Goal: Transaction & Acquisition: Purchase product/service

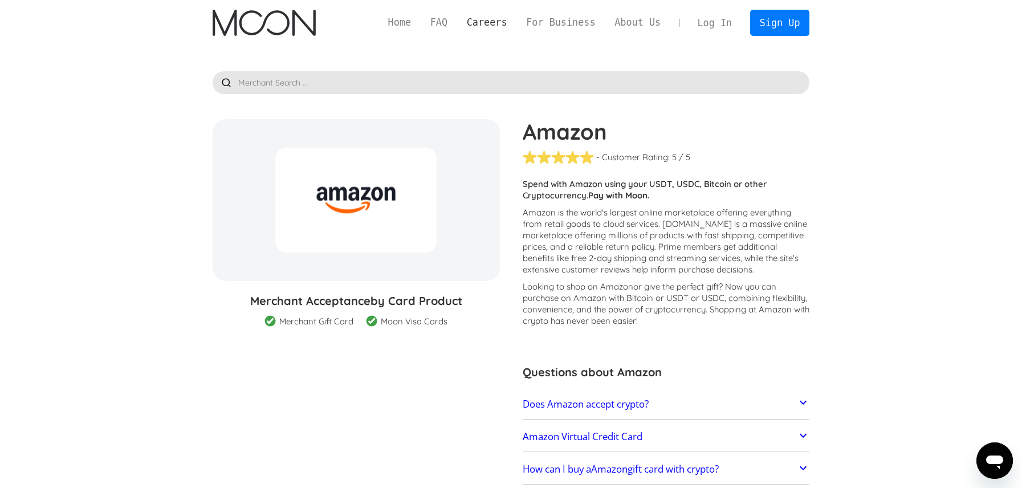
click at [473, 25] on link "Careers" at bounding box center [486, 22] width 59 height 14
click at [415, 25] on link "Home" at bounding box center [400, 22] width 42 height 14
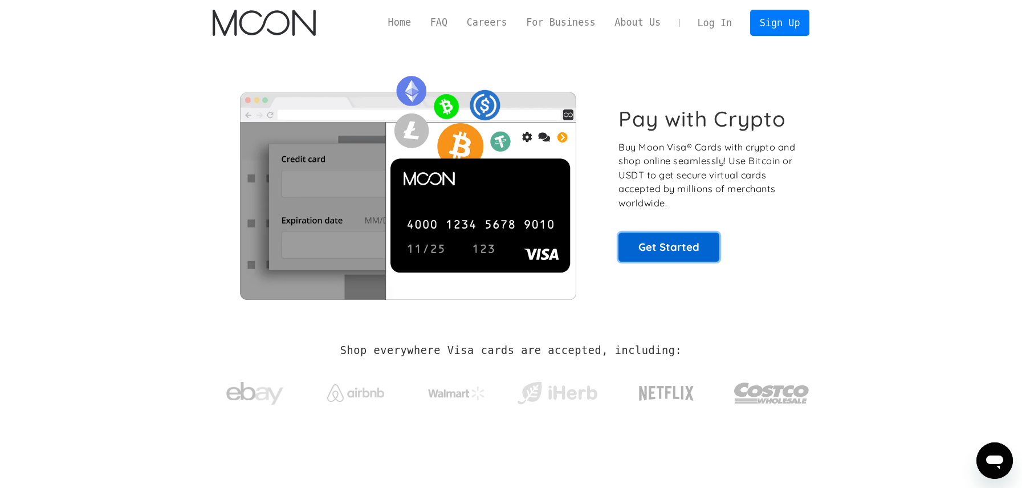
click at [655, 242] on link "Get Started" at bounding box center [669, 247] width 101 height 29
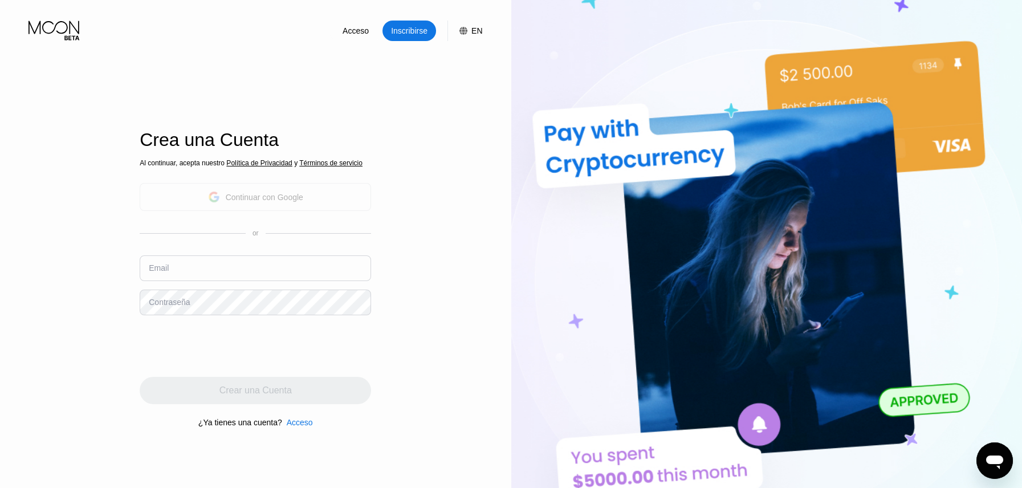
click at [335, 193] on div "Continuar con Google" at bounding box center [256, 197] width 232 height 28
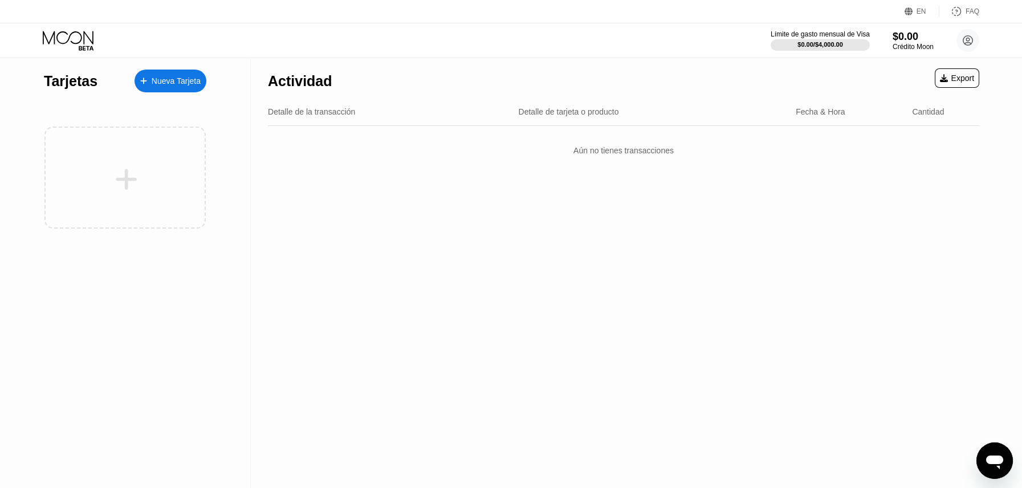
click at [164, 77] on div "Nueva Tarjeta" at bounding box center [176, 81] width 49 height 10
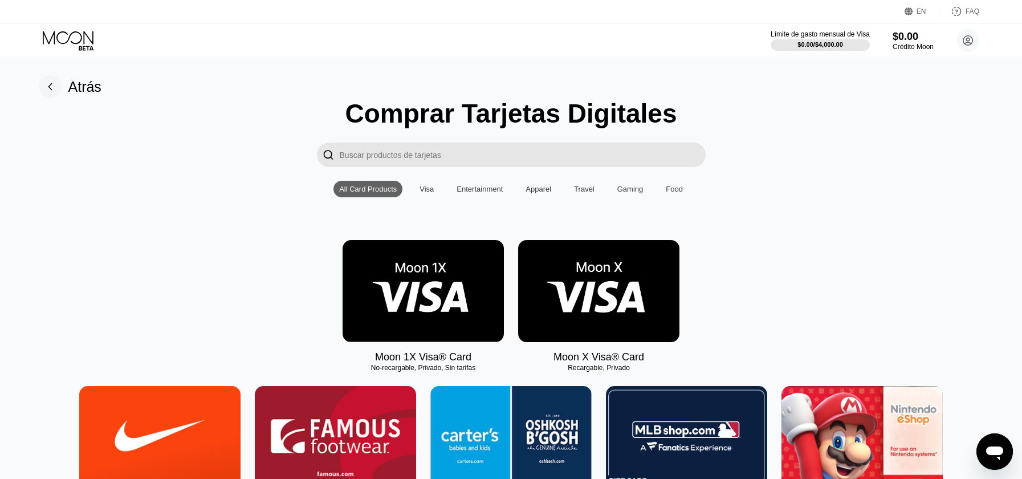
click at [606, 287] on img at bounding box center [598, 291] width 161 height 102
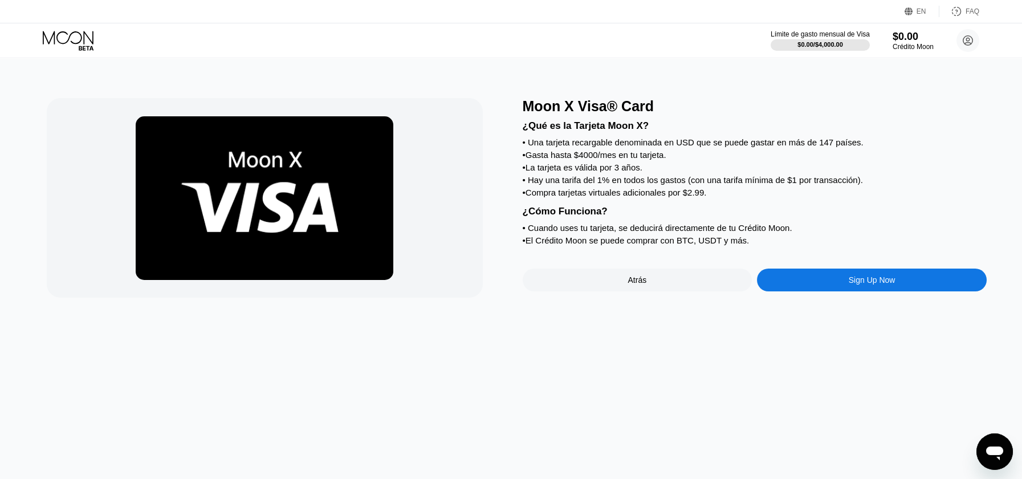
click at [851, 266] on div "Moon X Visa® Card ¿Qué es la Tarjeta Moon X? • Una tarjeta recargable denominad…" at bounding box center [755, 198] width 464 height 200
click at [853, 276] on div "Sign Up Now" at bounding box center [872, 279] width 47 height 9
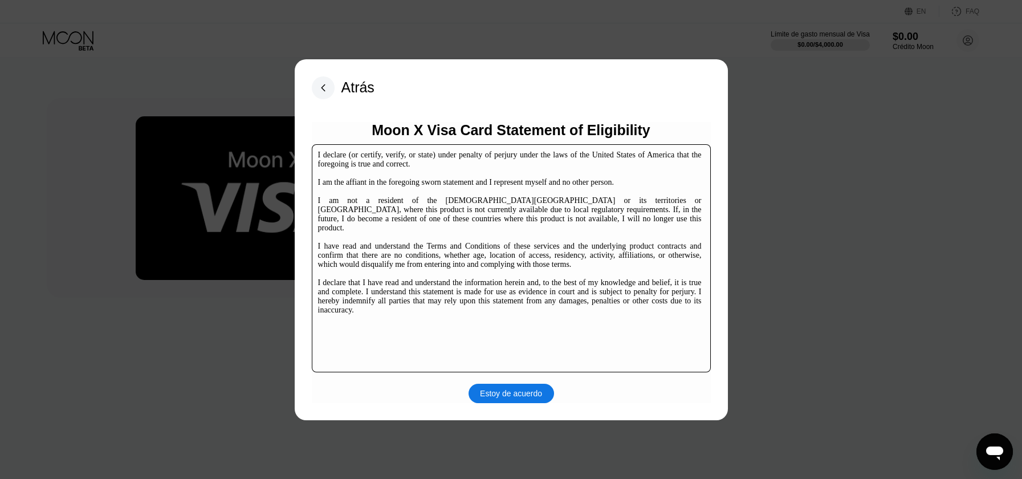
click at [504, 382] on div "Moon X Visa Card Statement of Eligibility I declare (or certify, verify, or sta…" at bounding box center [511, 262] width 399 height 281
click at [504, 396] on div "Estoy de acuerdo" at bounding box center [511, 393] width 62 height 10
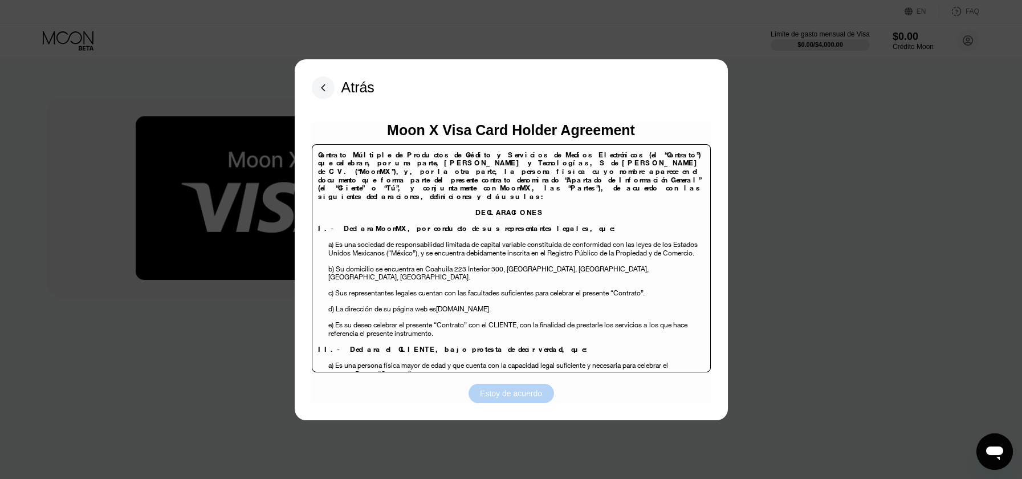
click at [509, 389] on div "Estoy de acuerdo" at bounding box center [511, 393] width 62 height 10
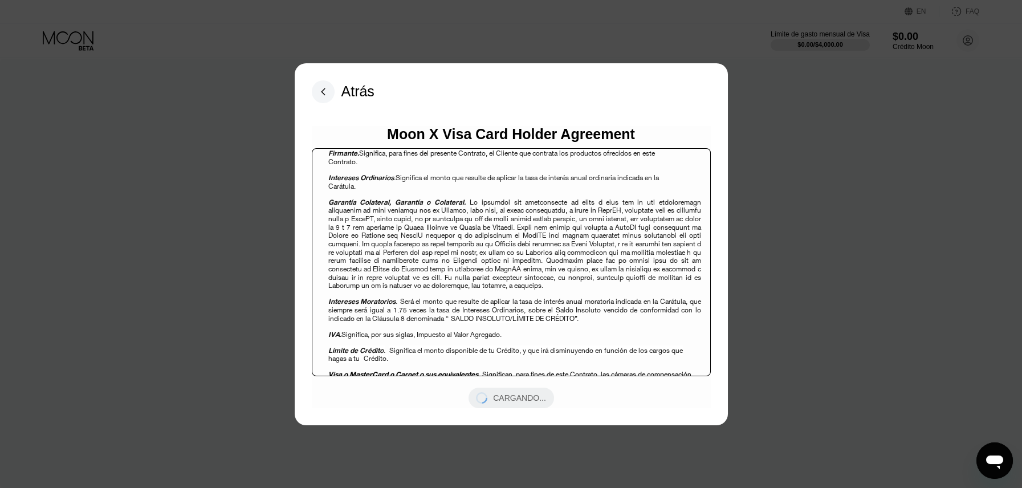
scroll to position [821, 0]
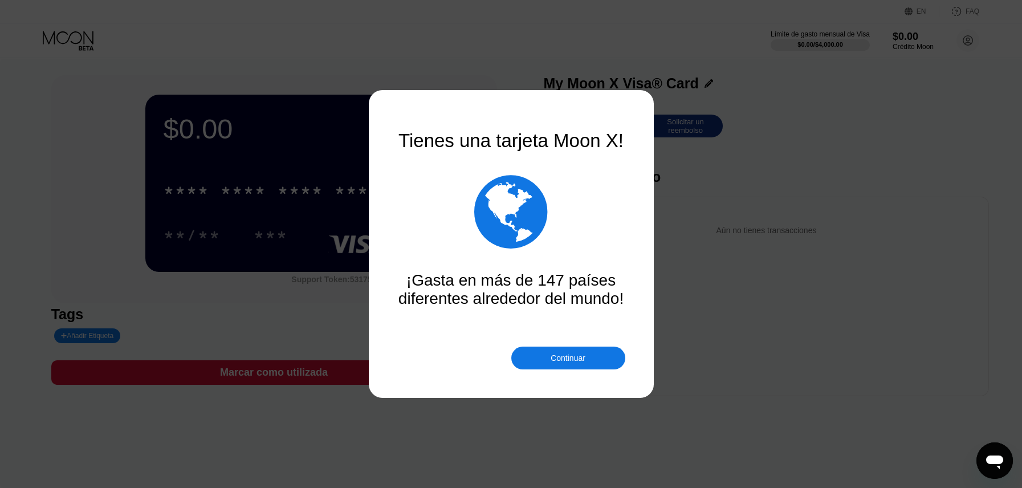
click at [573, 362] on div "Continuar" at bounding box center [568, 358] width 35 height 9
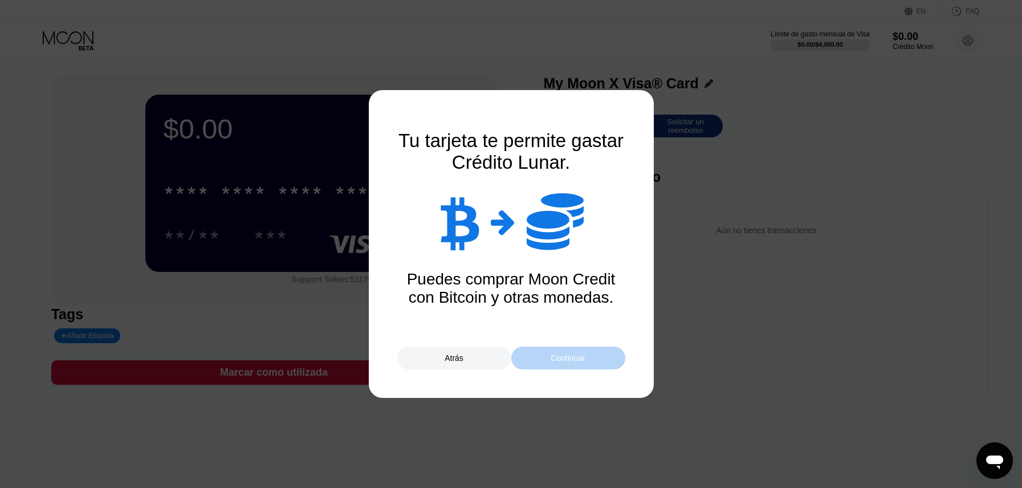
click at [573, 362] on div "Continuar" at bounding box center [568, 358] width 35 height 9
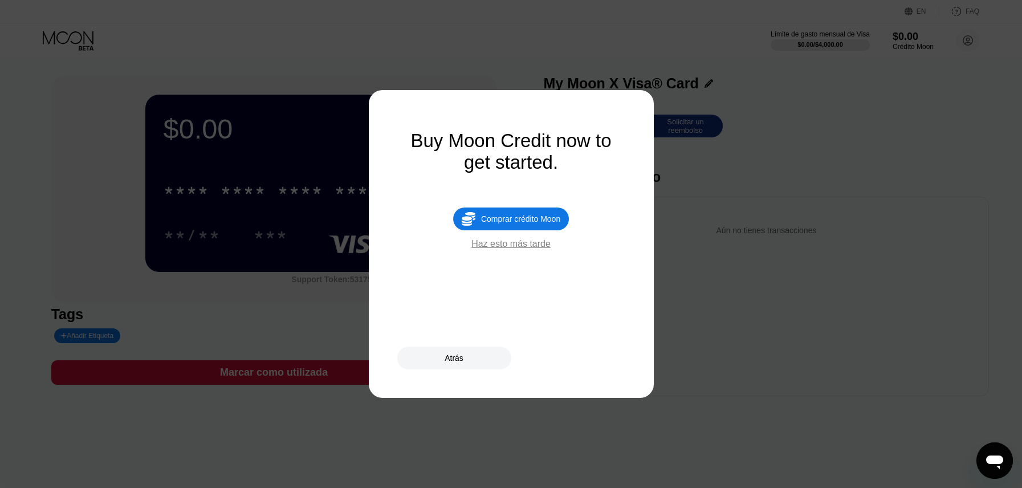
click at [711, 176] on div at bounding box center [515, 244] width 1031 height 488
click at [544, 241] on div "Haz esto más tarde" at bounding box center [511, 244] width 79 height 10
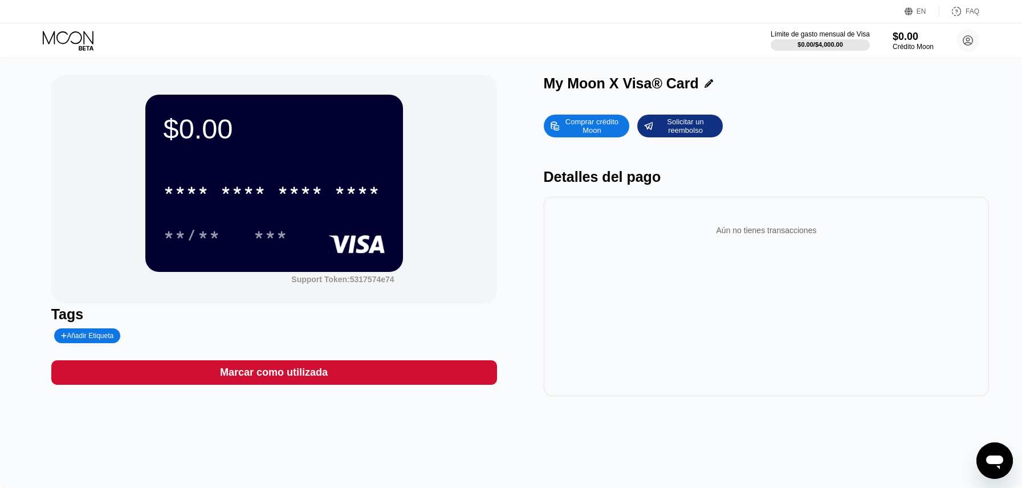
click at [276, 216] on div "* * * * * * * * * * * * **** **/** ***" at bounding box center [274, 201] width 221 height 67
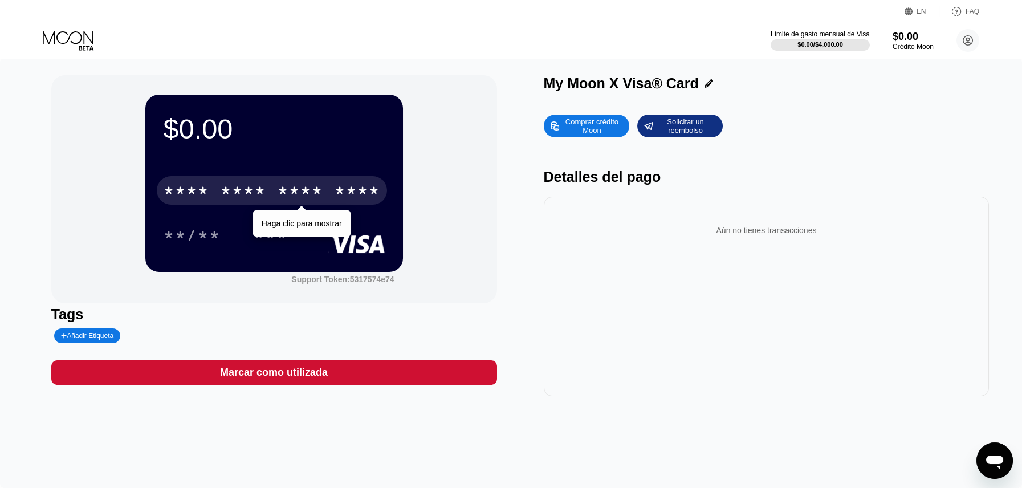
click at [259, 200] on div "* * * *" at bounding box center [244, 192] width 46 height 18
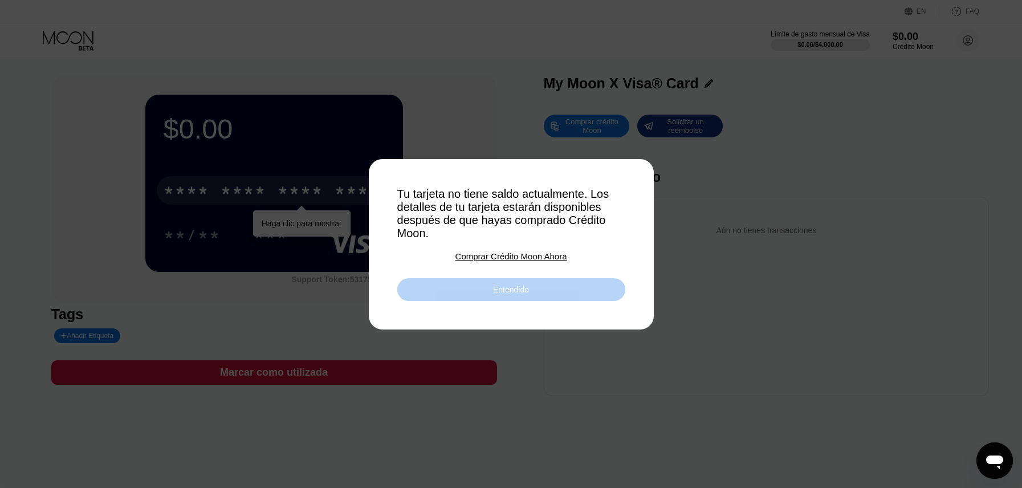
click at [437, 286] on div "Entendido" at bounding box center [511, 289] width 228 height 23
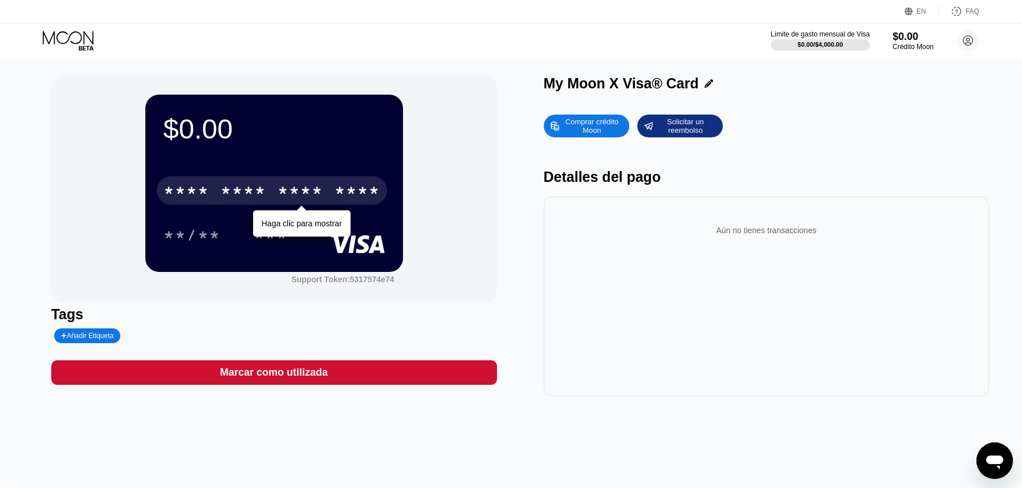
click at [712, 246] on div "Aún no tienes transacciones" at bounding box center [767, 297] width 446 height 200
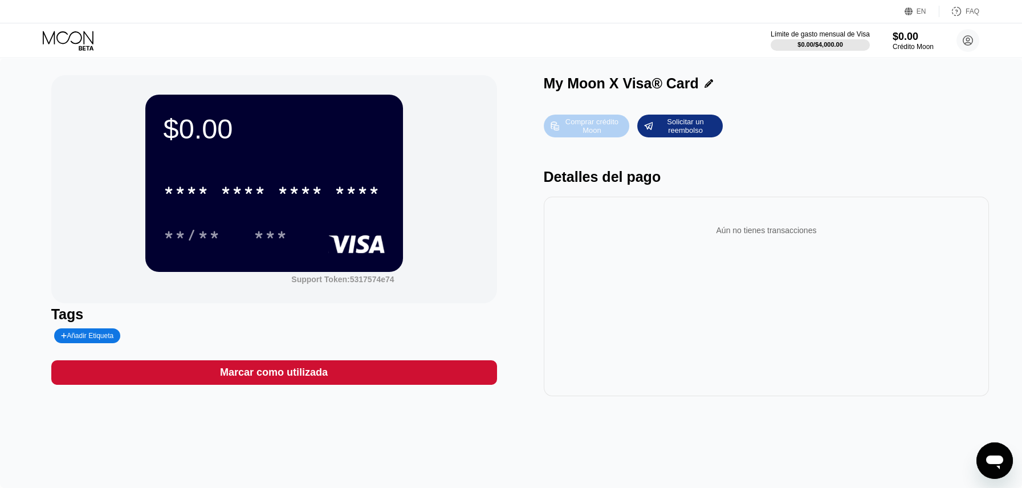
click at [600, 133] on div "Comprar crédito Moon" at bounding box center [592, 126] width 63 height 18
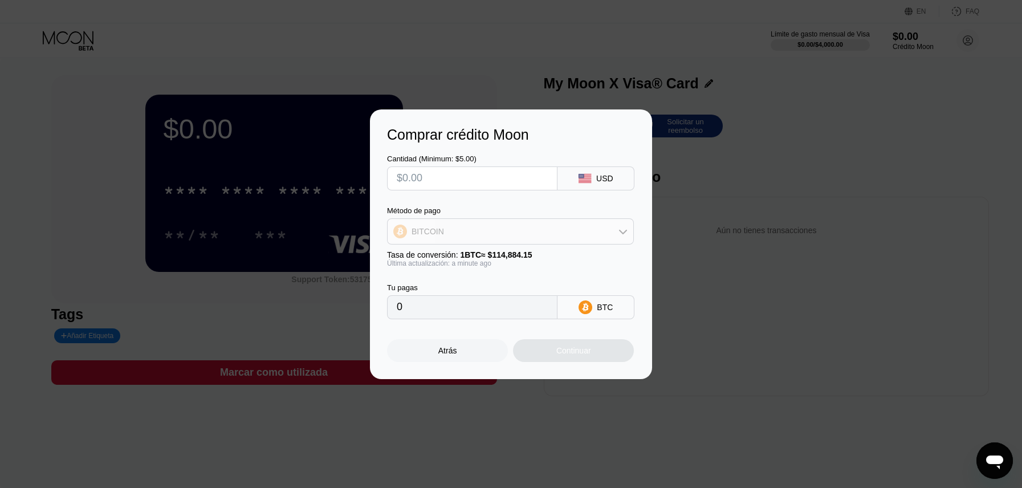
click at [492, 232] on div "BITCOIN" at bounding box center [511, 231] width 246 height 23
click at [460, 291] on span "USDT on TRON" at bounding box center [444, 287] width 58 height 9
type input "0.00"
click at [481, 176] on input "text" at bounding box center [472, 178] width 151 height 23
type input "$1"
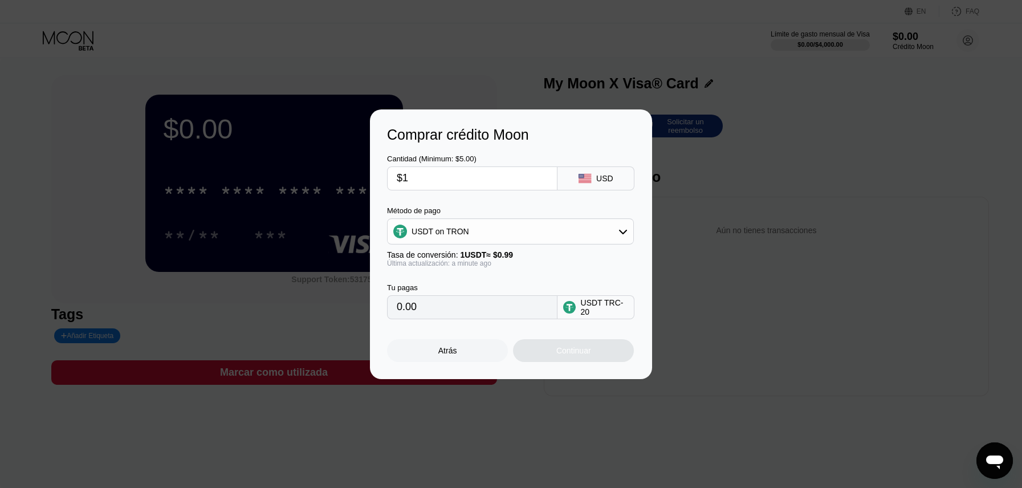
type input "1.01"
type input "$10"
type input "10.10"
type input "$10"
click at [581, 346] on div "Continuar" at bounding box center [574, 350] width 35 height 9
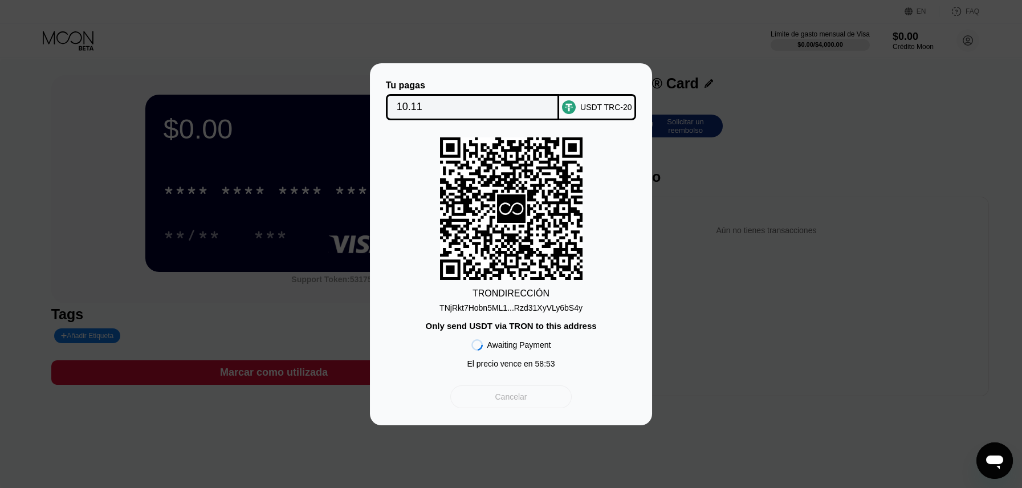
click at [509, 399] on div "Cancelar" at bounding box center [511, 397] width 32 height 10
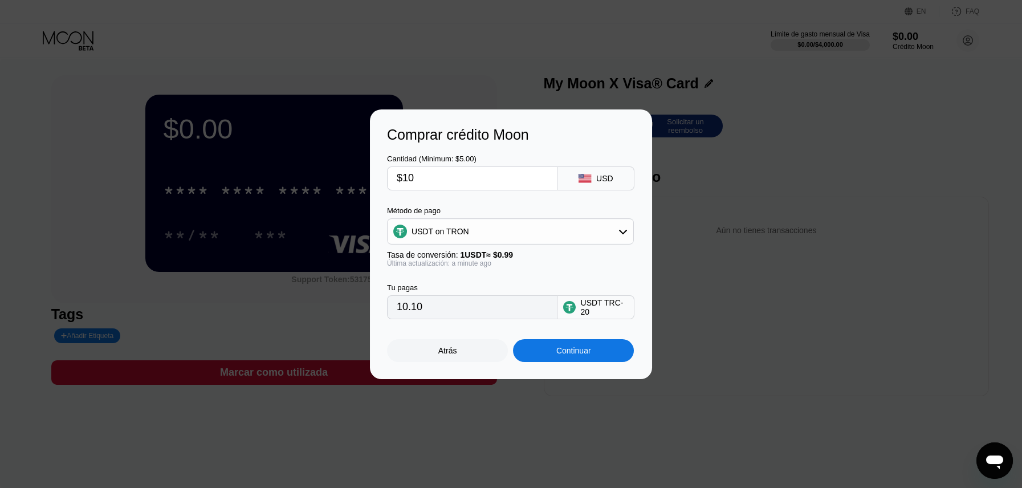
click at [449, 177] on input "$10" at bounding box center [472, 178] width 151 height 23
type input "$5"
type input "5.05"
type input "$5"
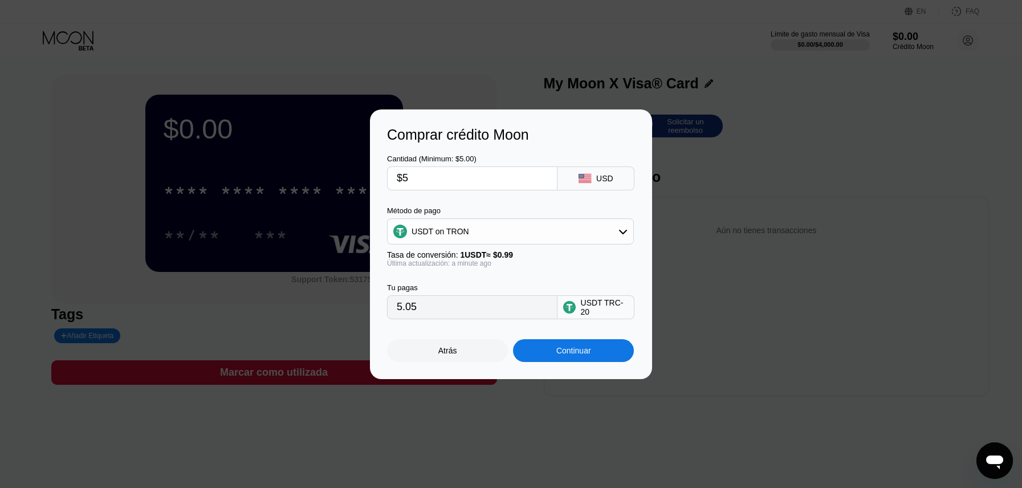
click at [575, 350] on div "Continuar" at bounding box center [574, 350] width 35 height 9
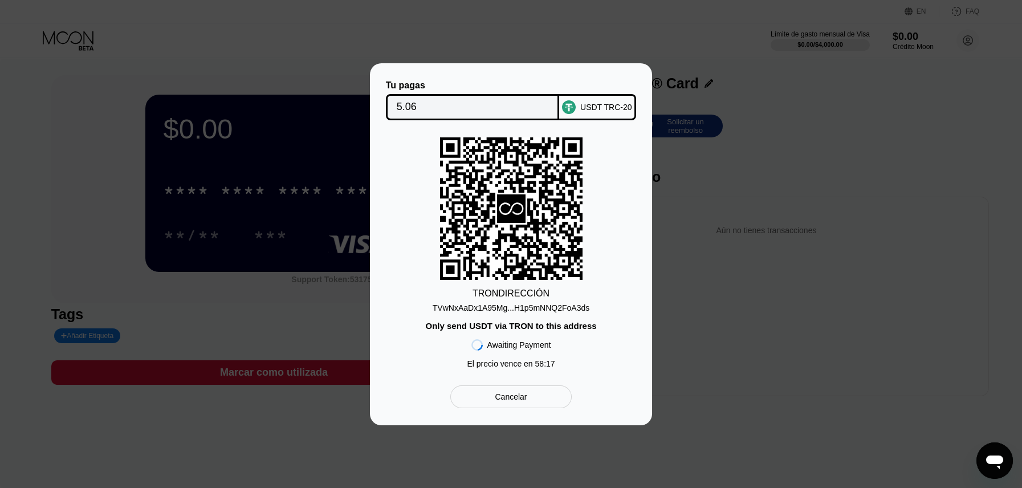
click at [506, 307] on div "TVwNxAaDx1A95Mg...H1p5mNNQ2FoA3ds" at bounding box center [511, 307] width 157 height 9
click at [606, 101] on div "USDT TRC-20" at bounding box center [597, 107] width 77 height 26
click at [492, 112] on input "5.06" at bounding box center [473, 107] width 152 height 23
click at [469, 111] on input "5.06" at bounding box center [473, 107] width 152 height 23
click at [474, 117] on input "5.06" at bounding box center [473, 107] width 152 height 23
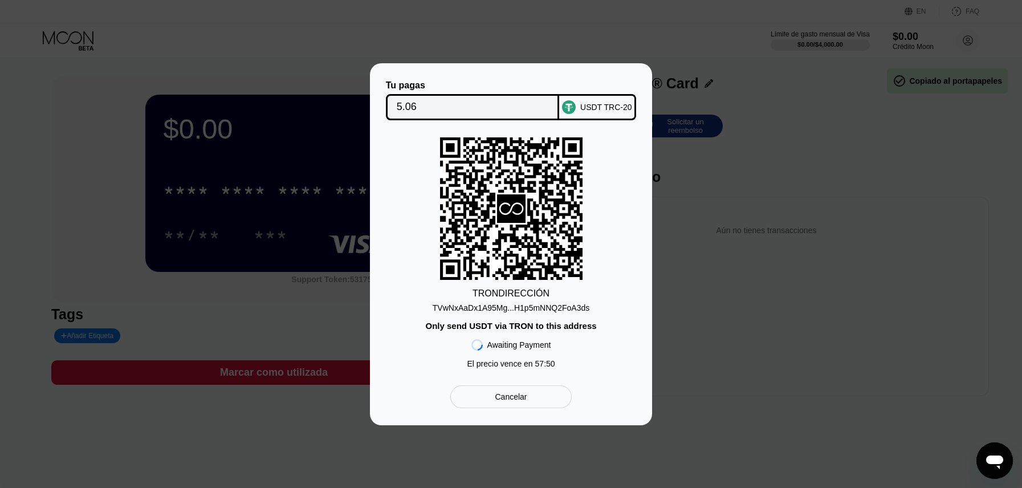
click at [737, 121] on div "Tu pagas 5.06 USDT TRC-20 TRON DIRECCIÓN TVwNxAaDx1A95Mg...H1p5mNNQ2FoA3ds Only…" at bounding box center [511, 244] width 1022 height 362
click at [542, 387] on div "Cancelar" at bounding box center [511, 397] width 121 height 23
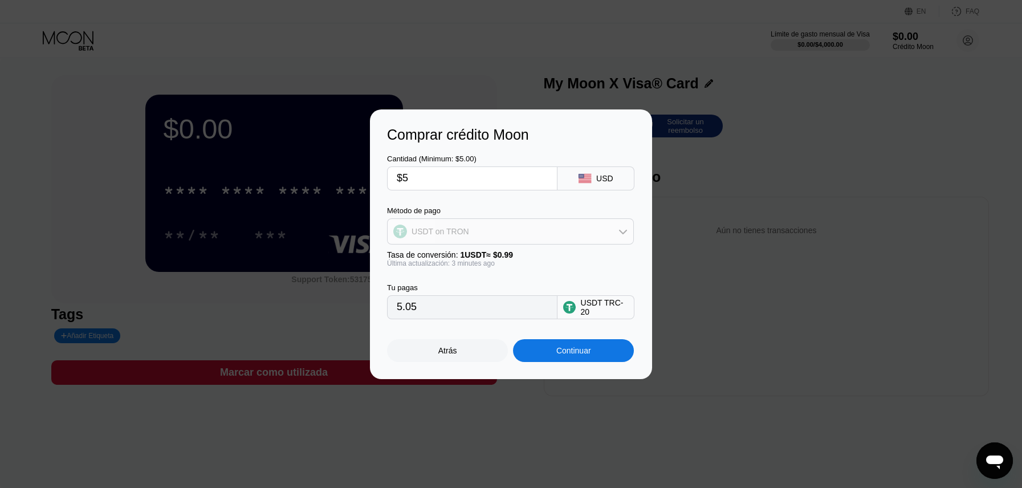
click at [543, 238] on div "USDT on TRON" at bounding box center [511, 231] width 246 height 23
click at [476, 284] on div "USDT on TRON" at bounding box center [517, 287] width 215 height 9
click at [521, 224] on div "USDT on TRON" at bounding box center [511, 231] width 246 height 23
click at [484, 246] on div "Método de pago USDT on TRON BITCOIN USDT on TRON Tasa de conversión: 1 USDT ≈ $…" at bounding box center [510, 236] width 247 height 61
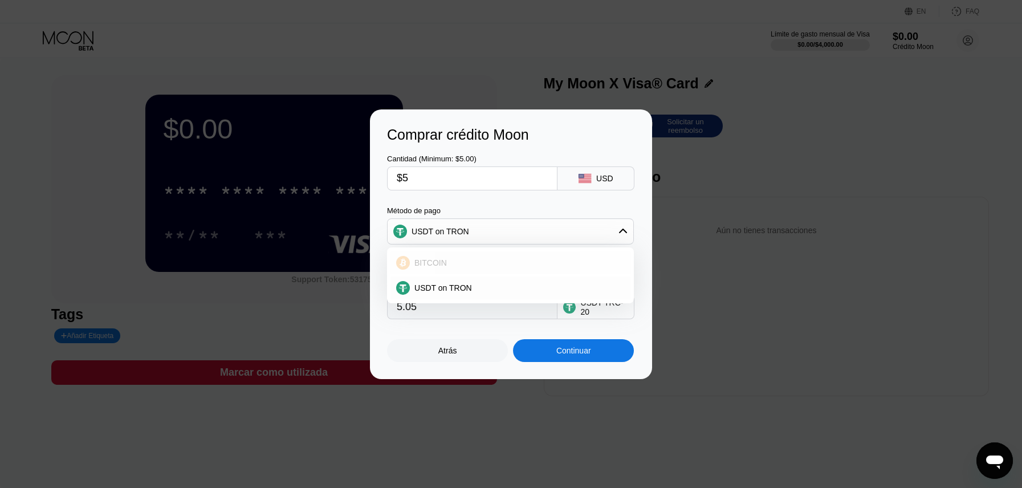
click at [468, 261] on div "BITCOIN" at bounding box center [517, 262] width 215 height 9
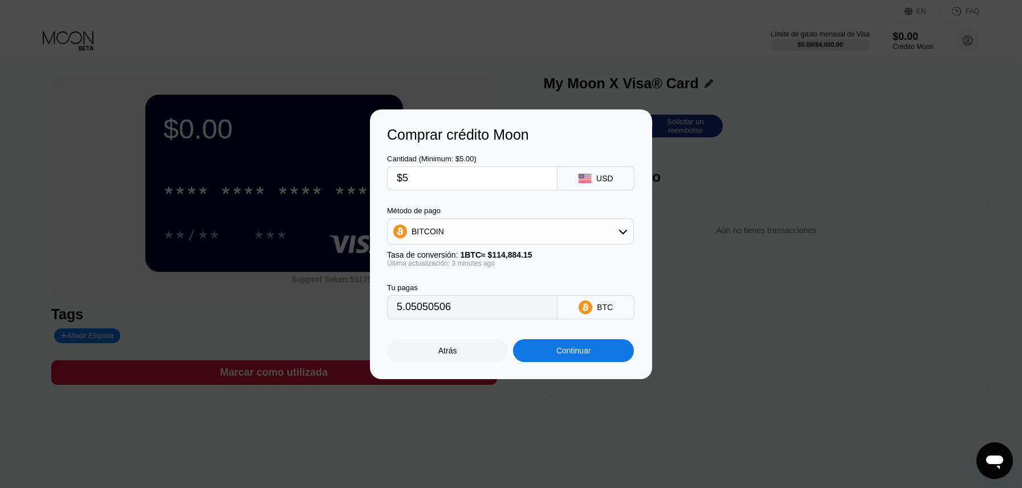
type input "0.00004353"
click at [616, 310] on div "BTC" at bounding box center [596, 307] width 77 height 24
click at [601, 301] on div "BTC" at bounding box center [596, 307] width 77 height 24
click at [510, 242] on div "BITCOIN" at bounding box center [510, 231] width 247 height 26
click at [510, 257] on div "BITCOIN" at bounding box center [511, 262] width 240 height 23
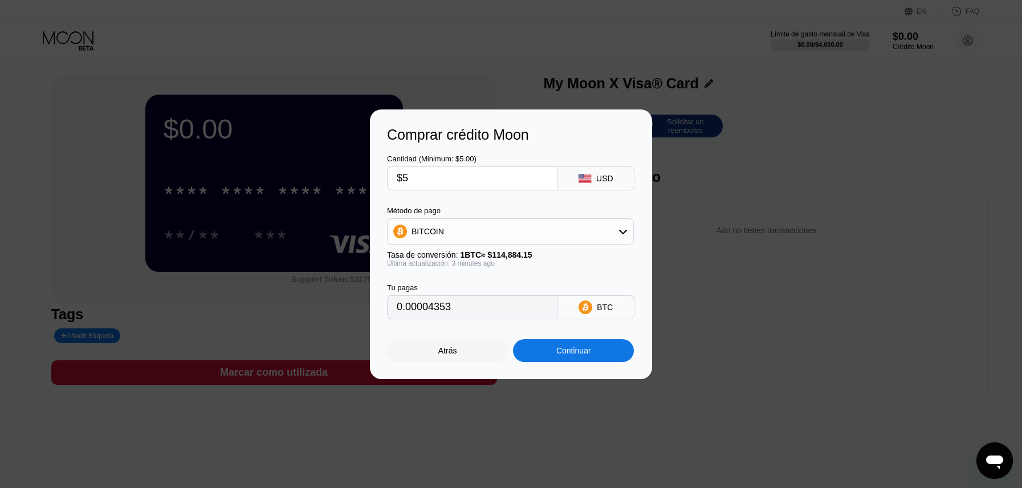
click at [526, 236] on div "BITCOIN" at bounding box center [511, 231] width 246 height 23
click at [477, 278] on div "USDT on TRON" at bounding box center [511, 288] width 240 height 23
type input "5.05"
click at [495, 309] on input "5.05" at bounding box center [472, 307] width 151 height 23
click at [449, 181] on input "$5" at bounding box center [472, 178] width 151 height 23
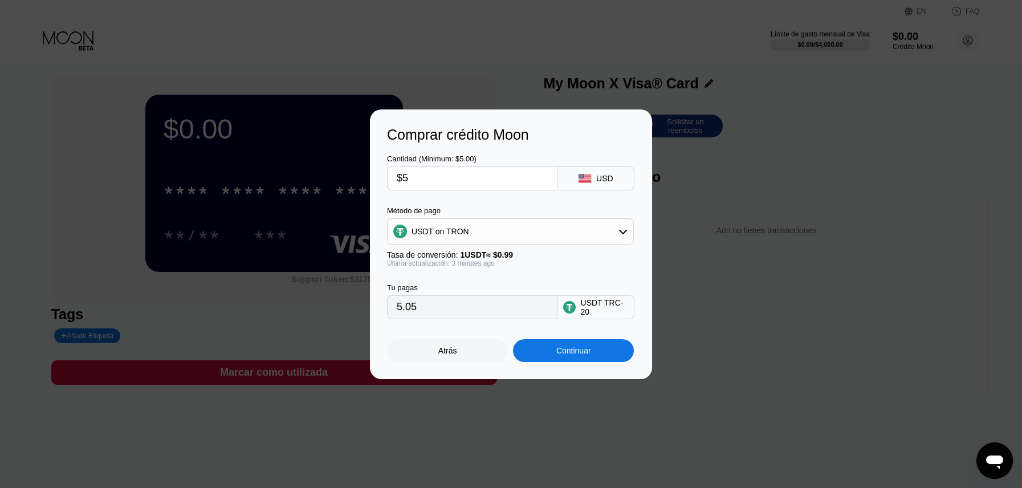
click at [449, 181] on input "$5" at bounding box center [472, 178] width 151 height 23
type input "$1"
type input "1.01"
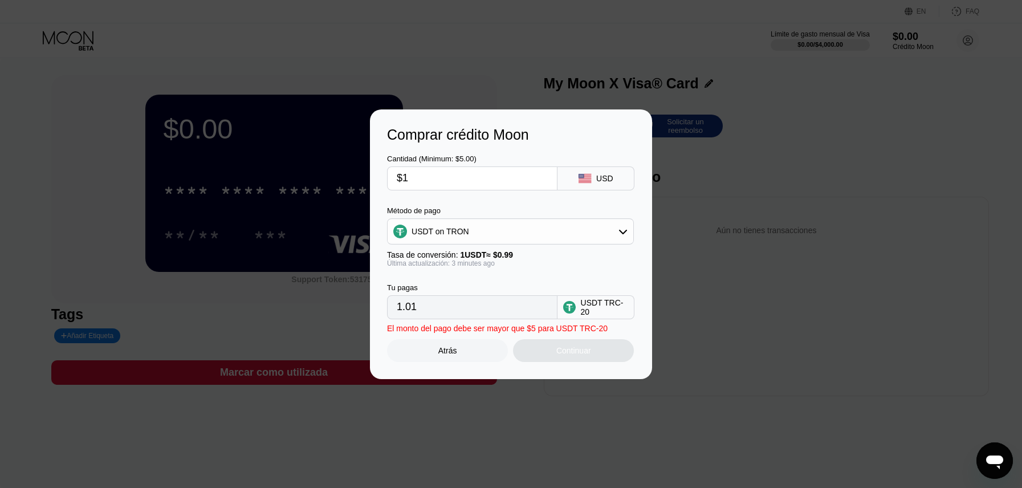
type input "$10"
type input "10.10"
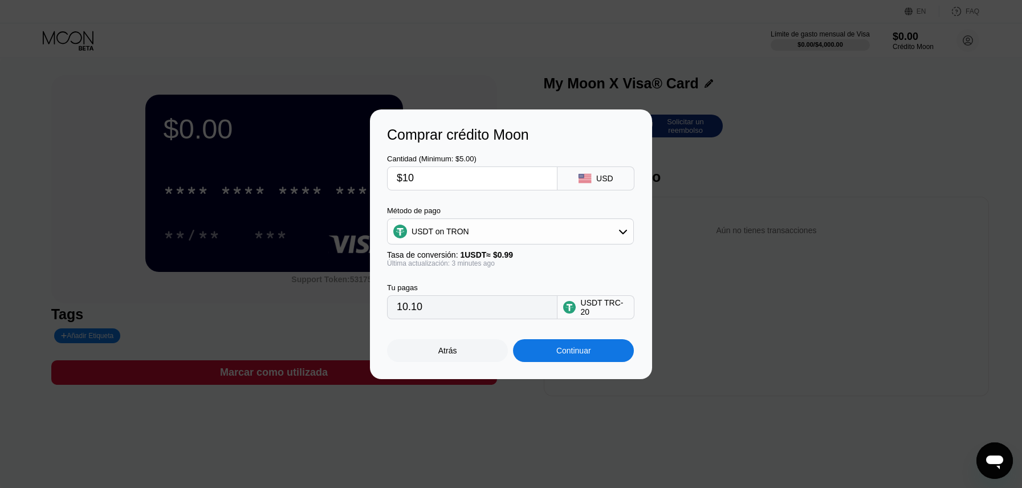
drag, startPoint x: 416, startPoint y: 177, endPoint x: 400, endPoint y: 177, distance: 16.5
click at [400, 177] on input "$10" at bounding box center [472, 178] width 151 height 23
type input "$5"
type input "5.05"
type input "$5"
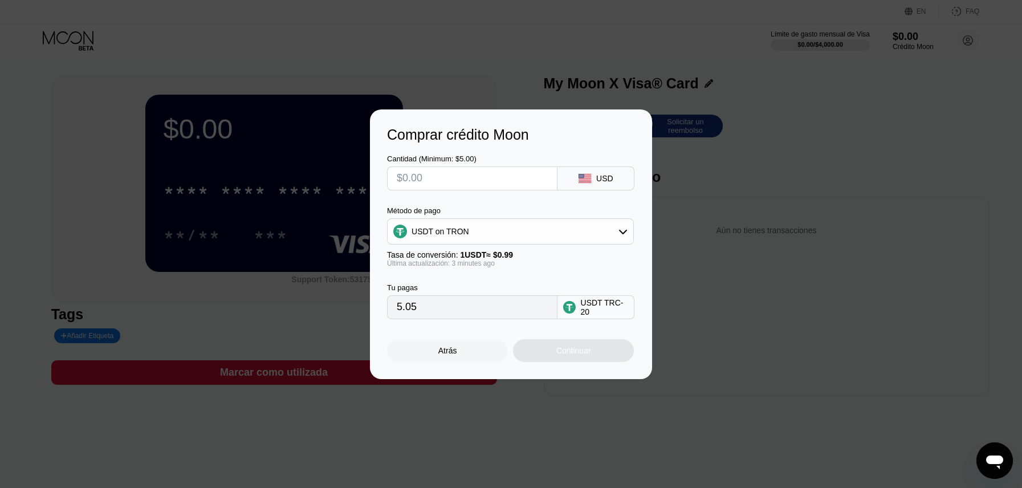
type input "0.00"
type input "$8"
type input "8.08"
type input "$8.5"
type input "8.59"
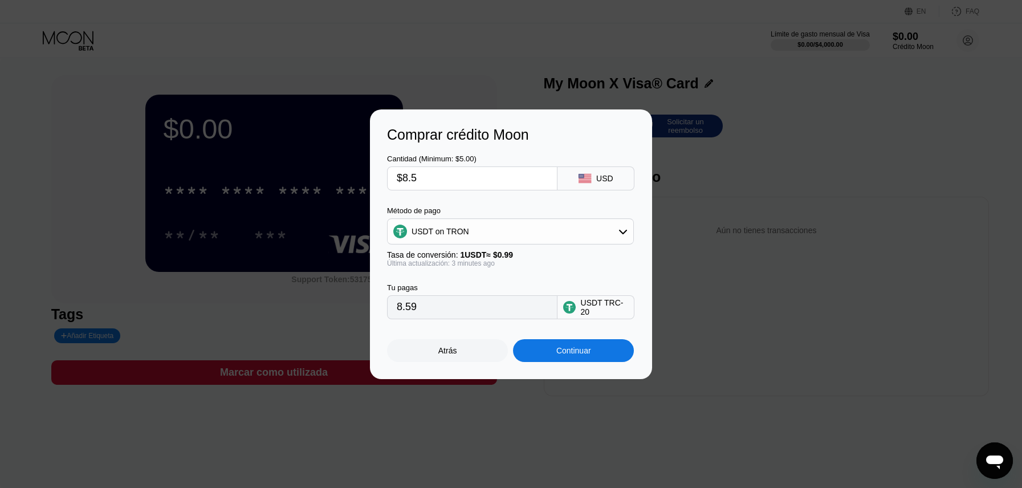
type input "$8."
type input "8.08"
type input "$8.1"
type input "8.18"
type input "$8."
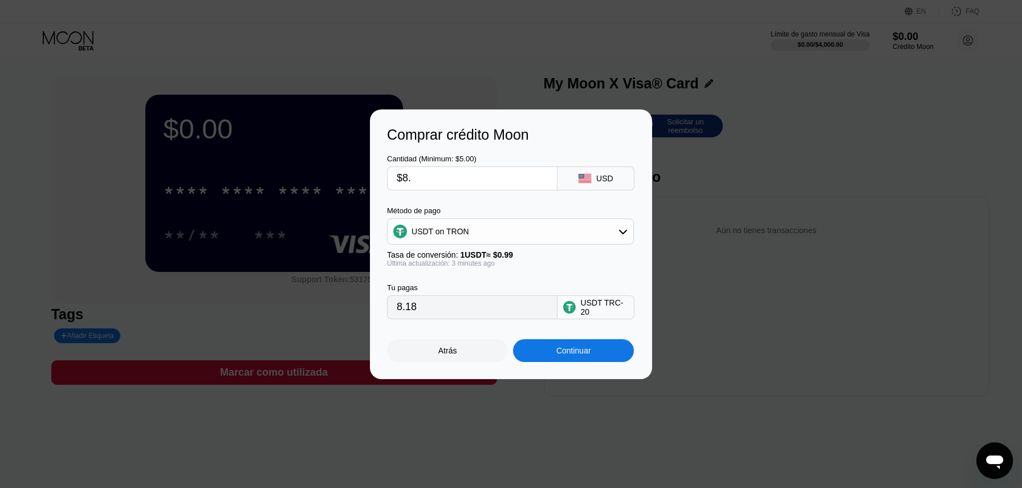
type input "8.08"
type input "$8.2"
type input "8.28"
type input "$8."
type input "8.08"
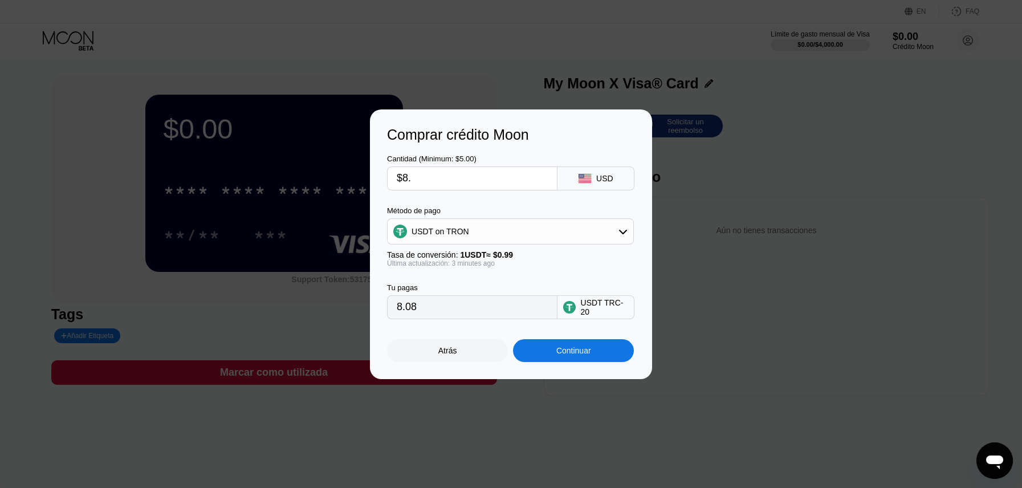
type input "$8.3"
type input "8.38"
type input "$8."
type input "8.08"
type input "$8.4"
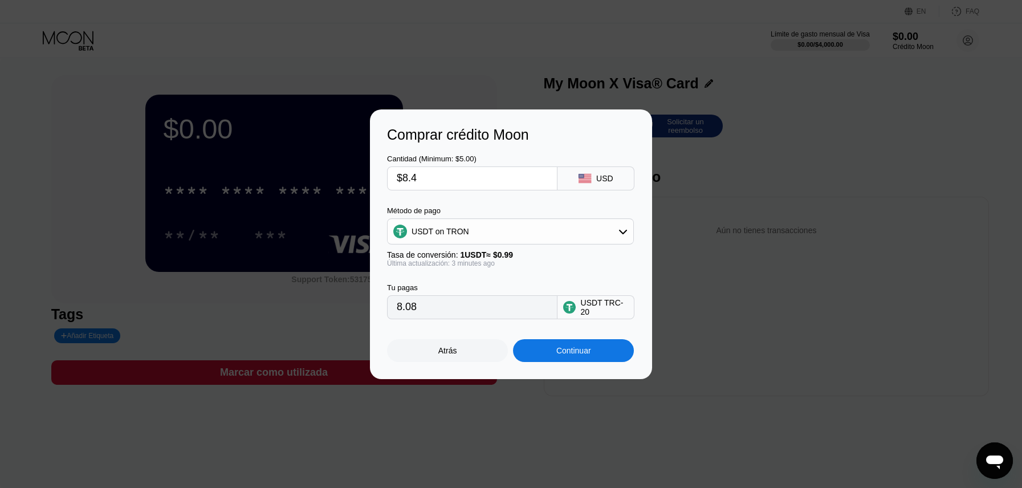
type input "8.48"
type input "$8."
type input "8.08"
type input "$8.5"
type input "8.59"
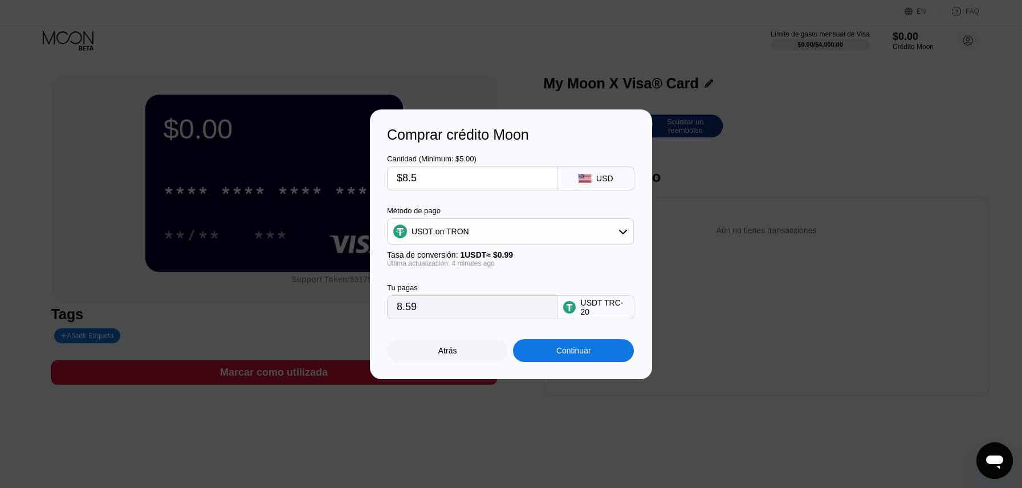
type input "$8."
type input "8.08"
type input "$8.4"
type input "8.48"
type input "$8.42"
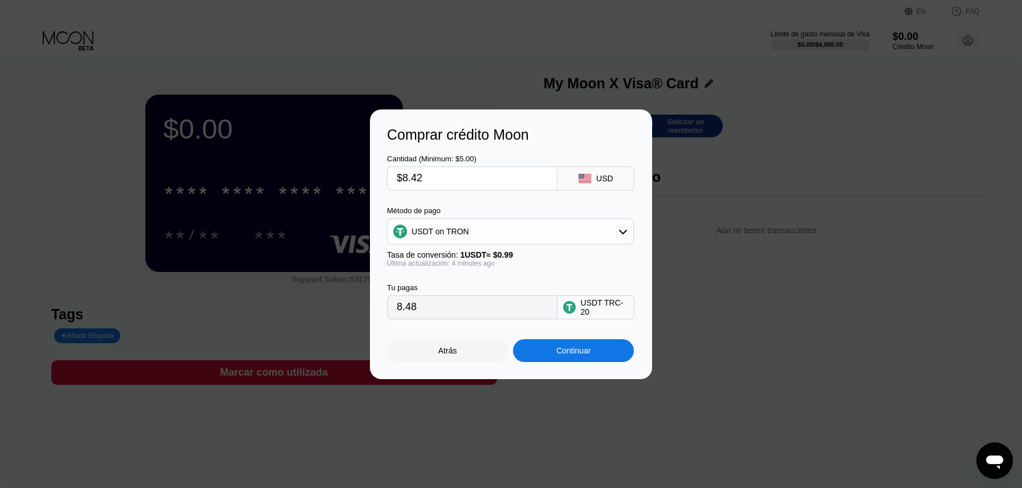
type input "8.51"
type input "$8.4"
type input "8.48"
type input "$8.41"
type input "8.49"
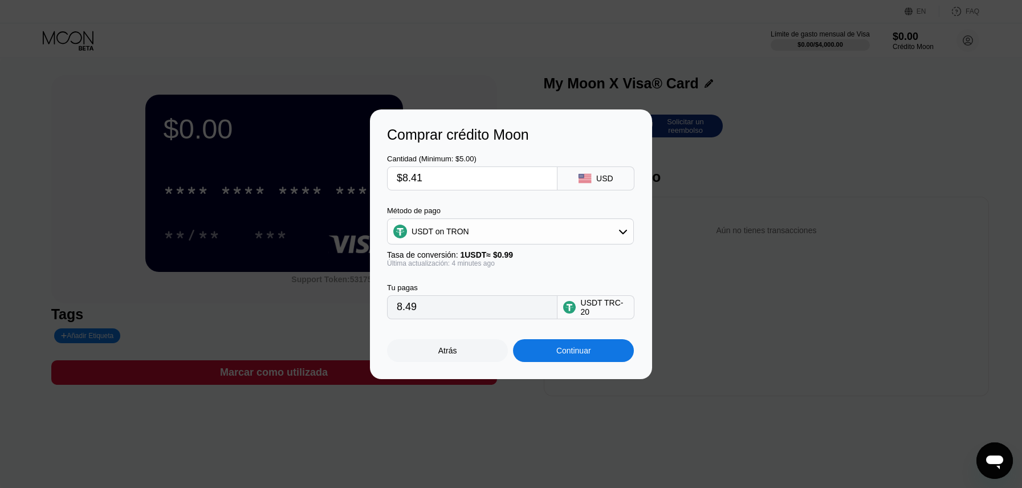
type input "$8.4"
type input "8.48"
type input "$8.412"
type input "8.50"
drag, startPoint x: 437, startPoint y: 177, endPoint x: 401, endPoint y: 174, distance: 35.5
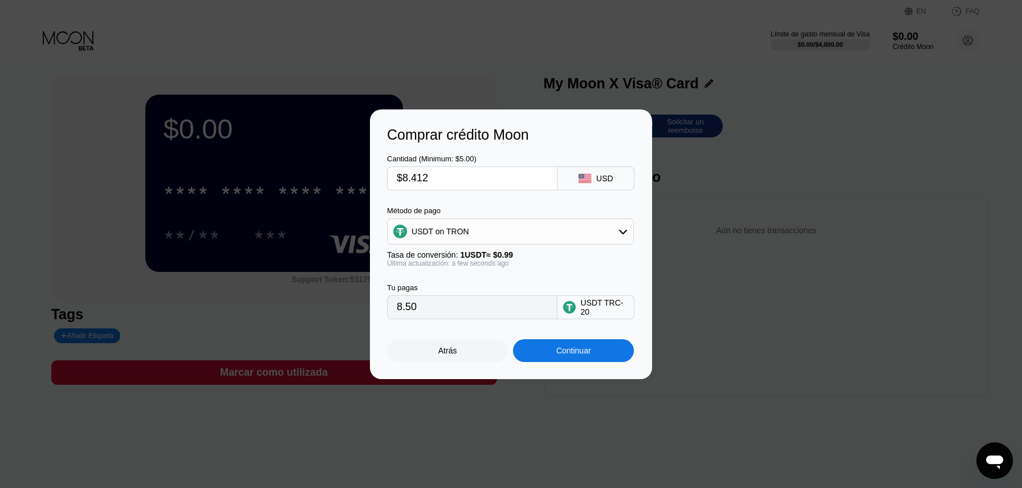
click at [401, 174] on input "$8.412" at bounding box center [472, 178] width 151 height 23
type input "$8.412"
click at [538, 344] on div "Continuar" at bounding box center [573, 350] width 121 height 23
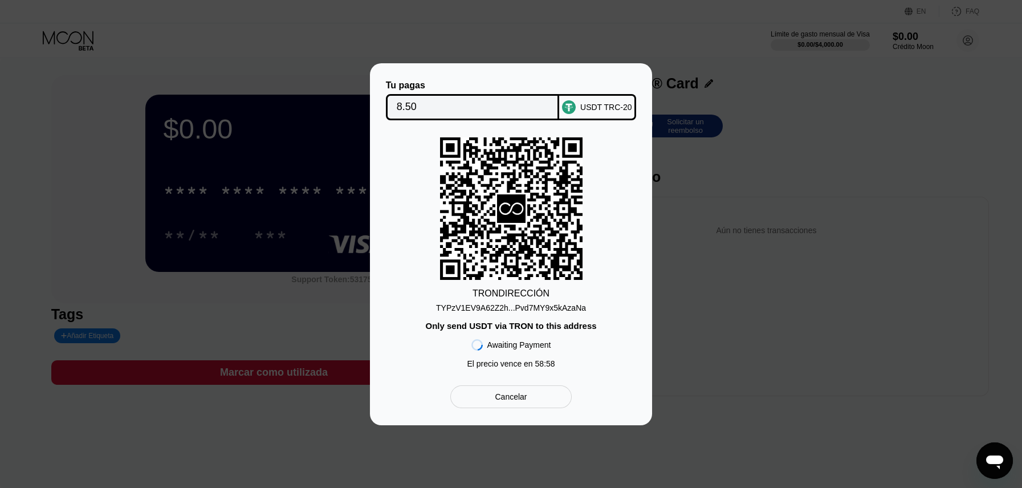
click at [504, 313] on div "TRON DIRECCIÓN TYPzV1EV9A62Z2h...Pvd7MY9x5kAzaNa Only send USDT via TRON to thi…" at bounding box center [511, 255] width 248 height 237
click at [505, 311] on div "TYPzV1EV9A62Z2h...Pvd7MY9x5kAzaNa" at bounding box center [511, 307] width 150 height 9
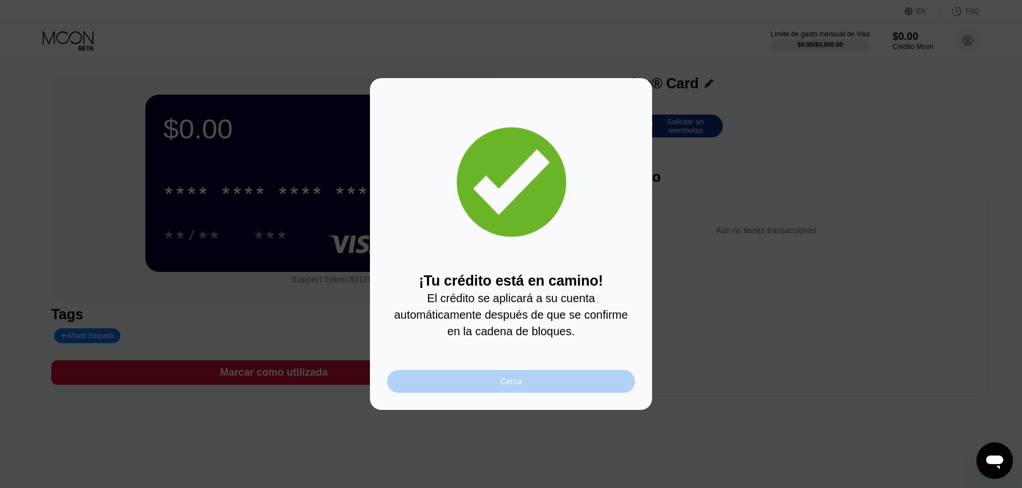
click at [518, 370] on div "Cerca" at bounding box center [511, 381] width 248 height 23
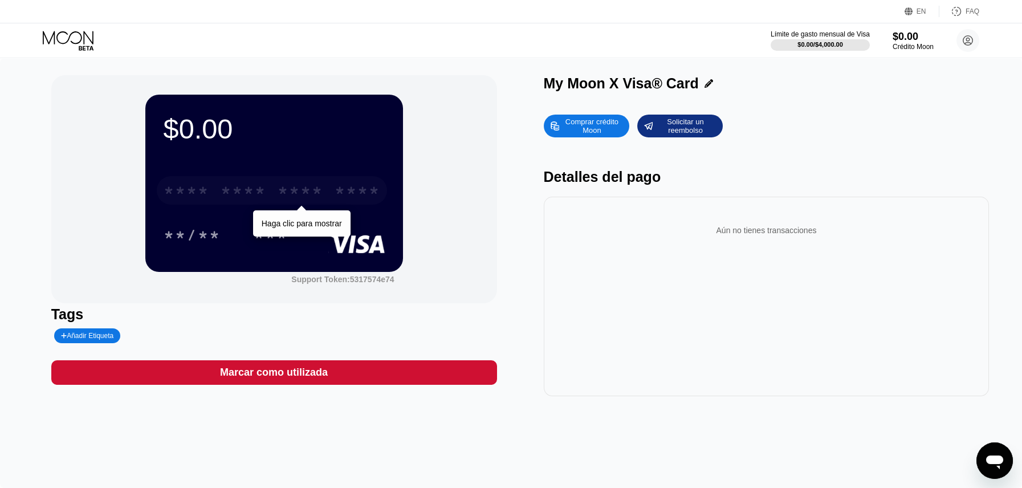
click at [289, 196] on div "* * * *" at bounding box center [301, 192] width 46 height 18
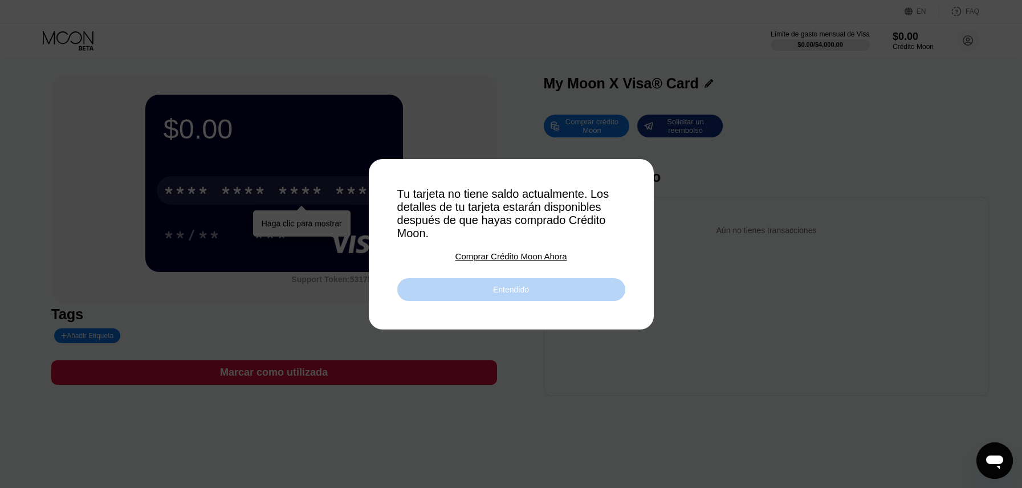
click at [539, 289] on div "Entendido" at bounding box center [511, 289] width 228 height 23
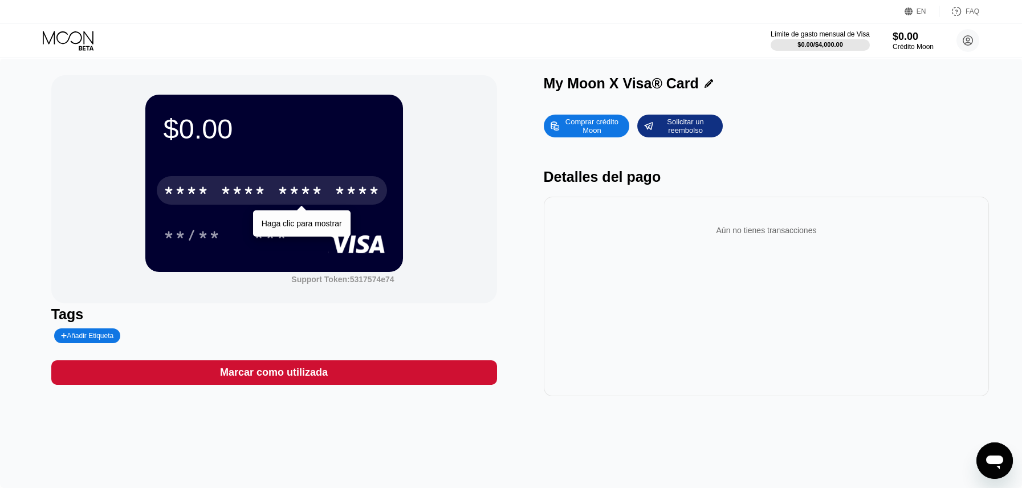
drag, startPoint x: 86, startPoint y: 38, endPoint x: 17, endPoint y: 86, distance: 84.0
click at [13, 87] on div "EN Idioma Select an item Ahorrar FAQ Límite de gasto mensual de Visa $0.00 / $4…" at bounding box center [511, 244] width 1022 height 488
drag, startPoint x: 968, startPoint y: 44, endPoint x: 703, endPoint y: 23, distance: 266.6
click at [703, 23] on div "EN Idioma Select an item Ahorrar FAQ Límite de gasto mensual de Visa $0.00 / $4…" at bounding box center [511, 29] width 1022 height 58
drag, startPoint x: 907, startPoint y: 38, endPoint x: 971, endPoint y: 87, distance: 80.9
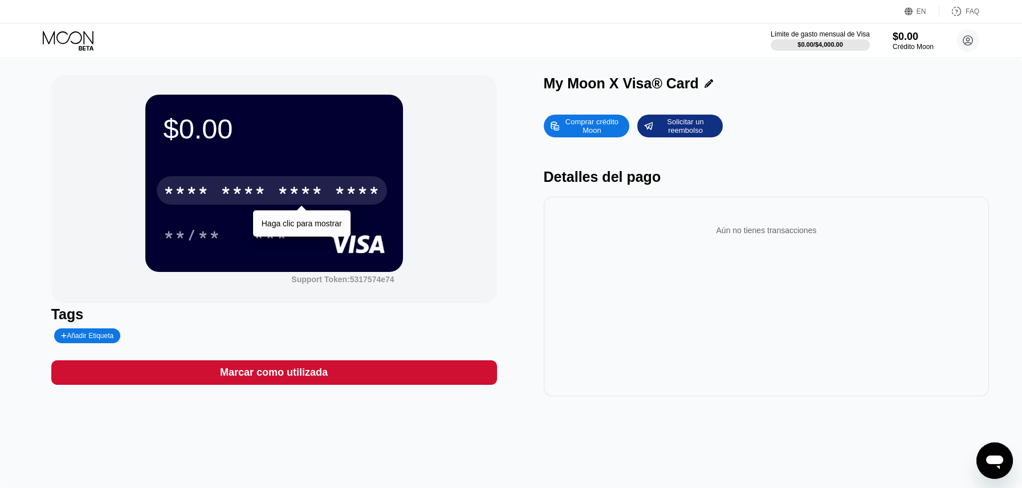
click at [971, 87] on div "EN Idioma Select an item Ahorrar FAQ Límite de gasto mensual de Visa $0.00 / $4…" at bounding box center [511, 244] width 1022 height 488
click at [970, 44] on icon at bounding box center [969, 41] width 10 height 10
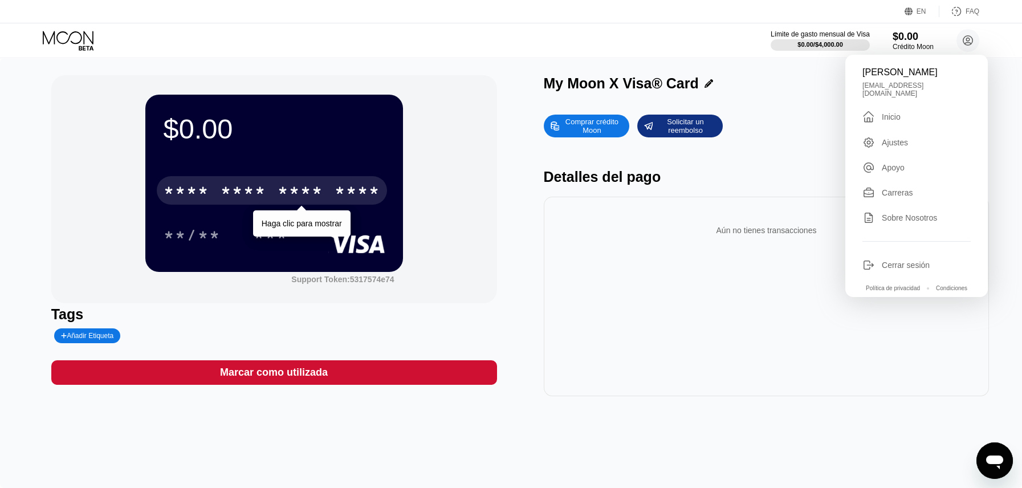
drag, startPoint x: 886, startPoint y: 119, endPoint x: 1020, endPoint y: 101, distance: 135.3
click at [1020, 101] on div "EN Idioma Select an item Ahorrar FAQ Límite de gasto mensual de Visa $0.00 / $4…" at bounding box center [511, 244] width 1022 height 488
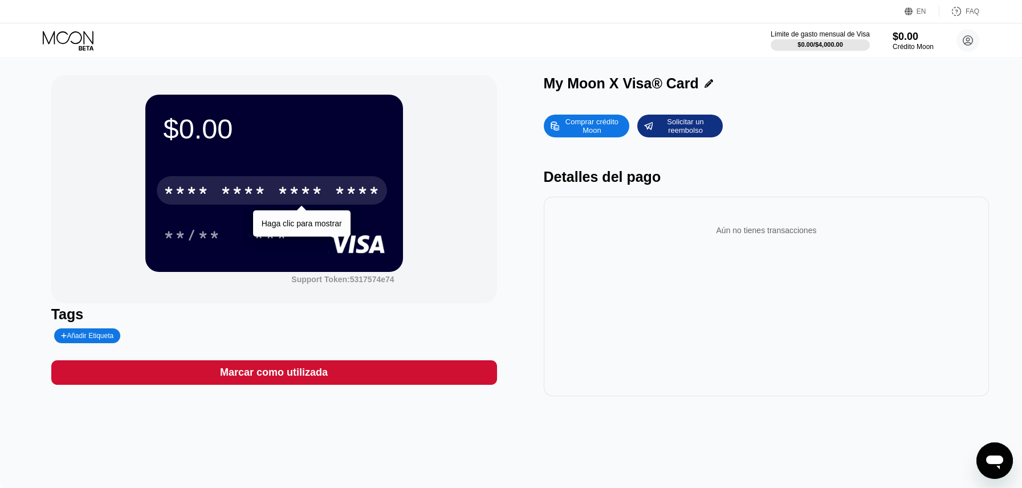
click at [965, 52] on div "Límite de gasto mensual de Visa $0.00 / $4,000.00 $0.00 Crédito Moon Carlos Mar…" at bounding box center [511, 40] width 1022 height 34
click at [969, 44] on circle at bounding box center [968, 40] width 23 height 23
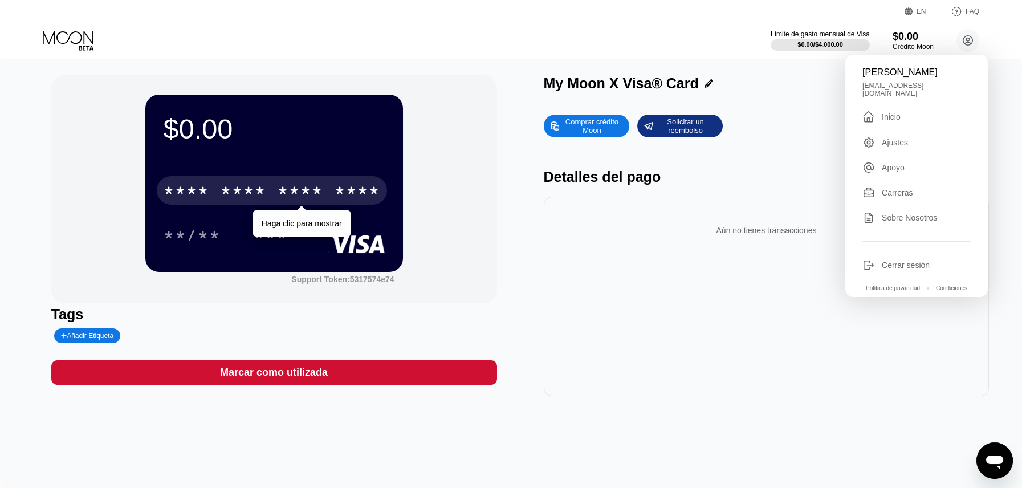
click at [808, 140] on div "Comprar crédito Moon Solicitar un reembolso Detalles del pago Aún no tienes tra…" at bounding box center [767, 252] width 446 height 287
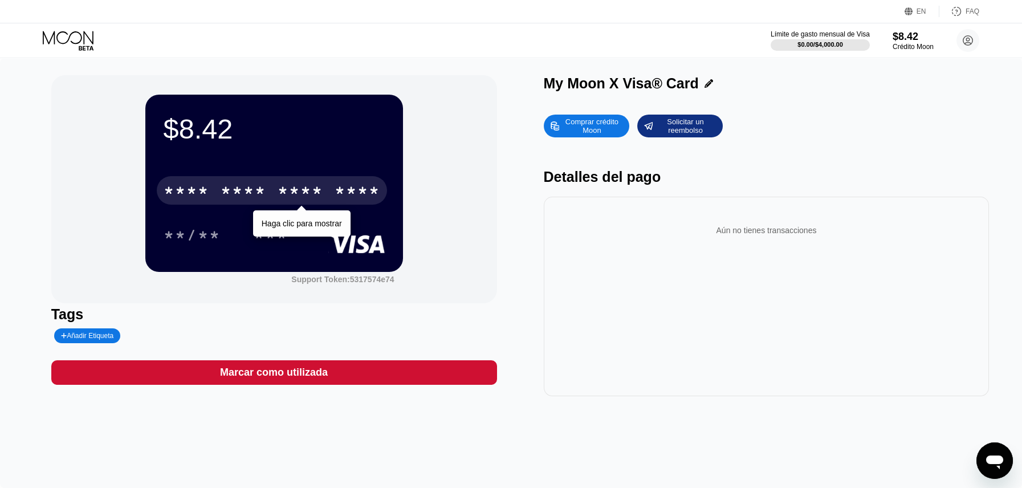
click at [313, 182] on div "* * * * * * * * * * * * ****" at bounding box center [272, 190] width 230 height 29
click at [468, 185] on div "$8.42 * * * * * * * * * * * * 7911 Haga clic para copiar 07/28 381 Support Toke…" at bounding box center [274, 189] width 446 height 228
click at [292, 217] on div "Haga clic para copiar" at bounding box center [304, 223] width 92 height 26
click at [296, 205] on div "* * * * * * * * * * * * 7911" at bounding box center [272, 190] width 230 height 29
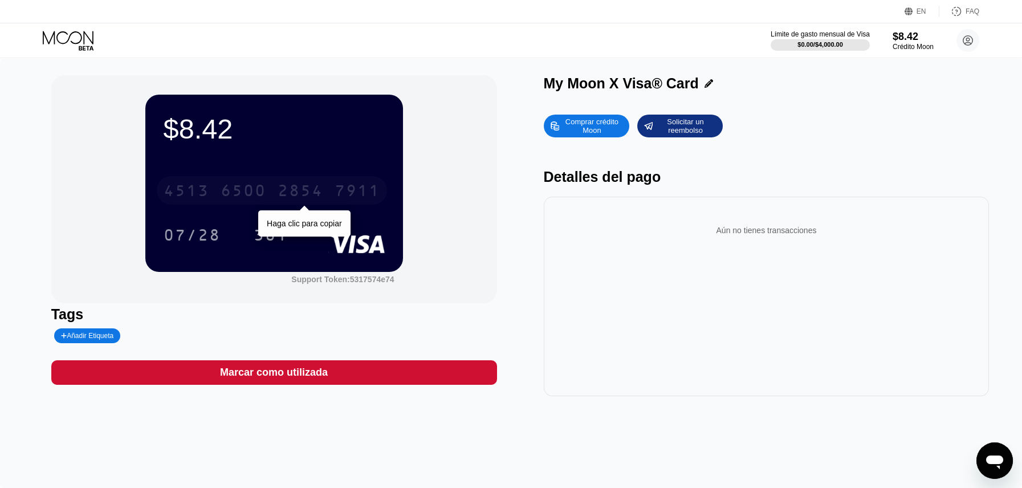
click at [311, 194] on div "2854" at bounding box center [301, 192] width 46 height 18
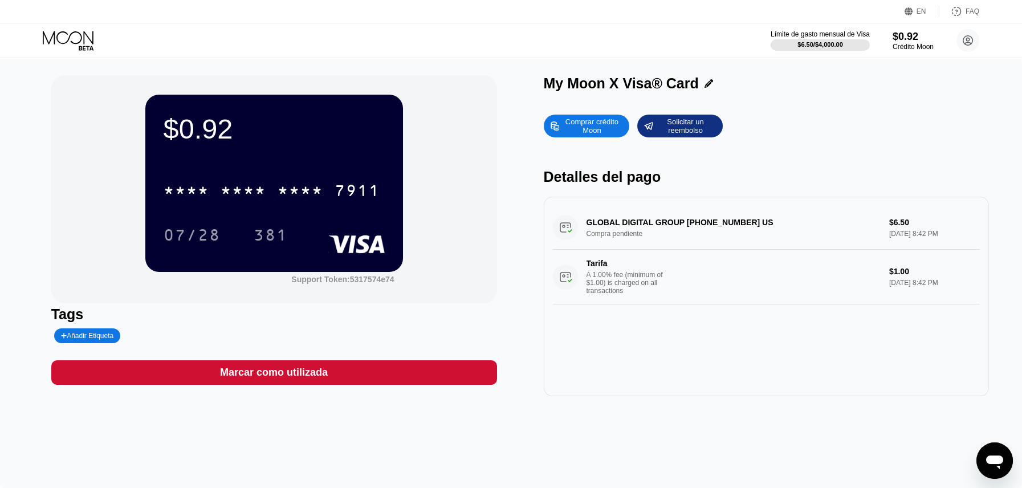
click at [440, 370] on div "Marcar como utilizada" at bounding box center [274, 372] width 446 height 25
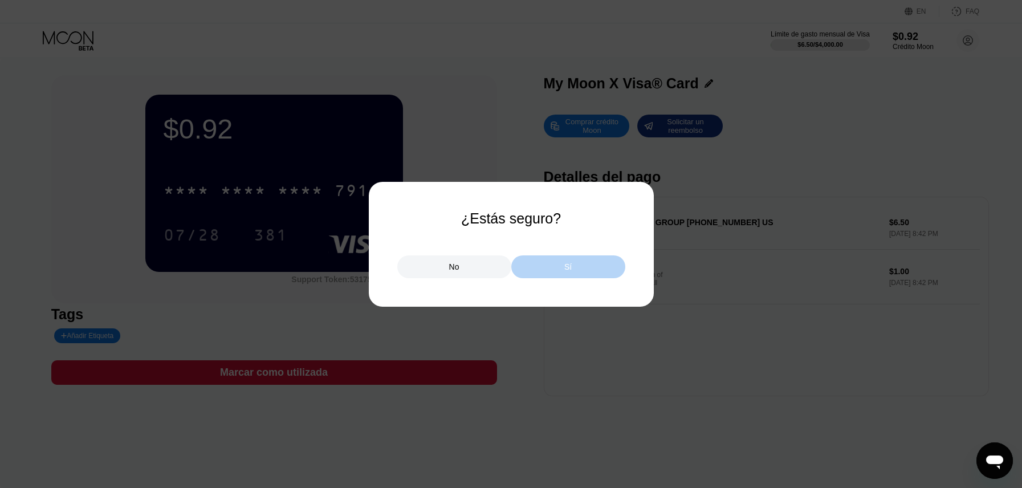
click at [541, 269] on div "Sí" at bounding box center [569, 266] width 114 height 23
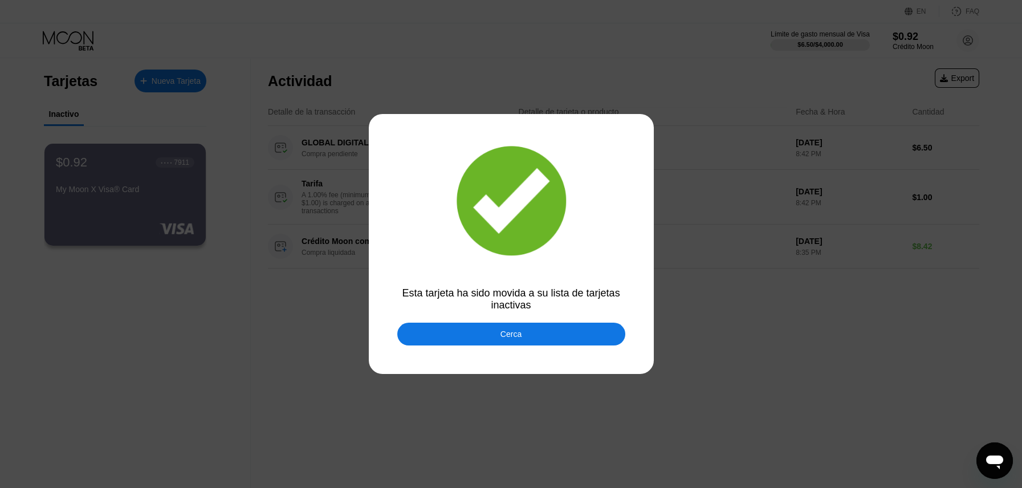
click at [531, 334] on div "Cerca" at bounding box center [511, 334] width 228 height 23
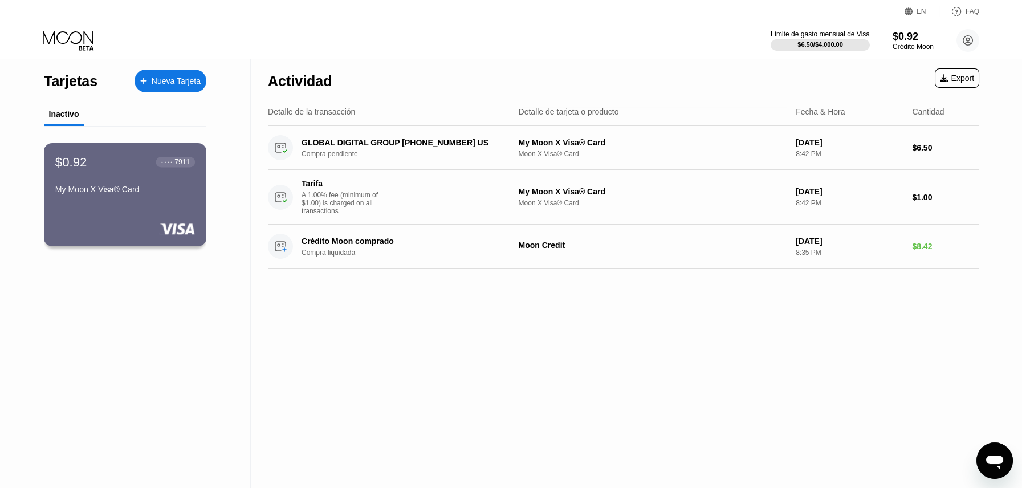
click at [133, 197] on div "$0.92 ● ● ● ● 7911 My Moon X Visa® Card" at bounding box center [125, 194] width 163 height 103
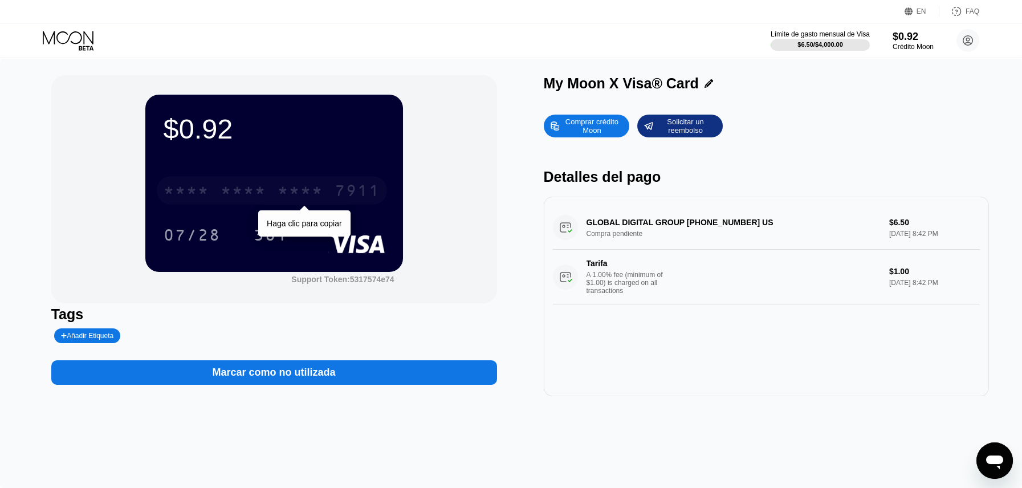
click at [251, 197] on div "* * * *" at bounding box center [244, 192] width 46 height 18
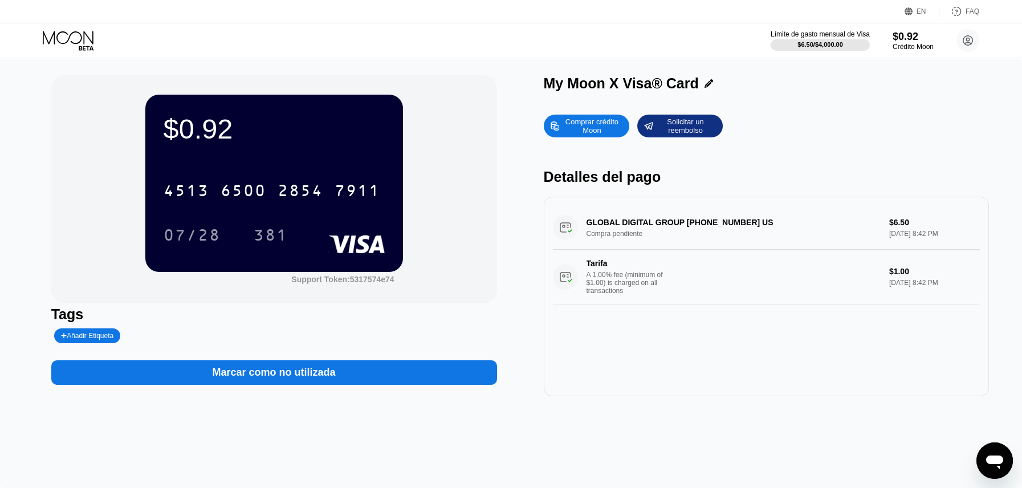
click at [290, 369] on div "Marcar como no utilizada" at bounding box center [274, 372] width 123 height 13
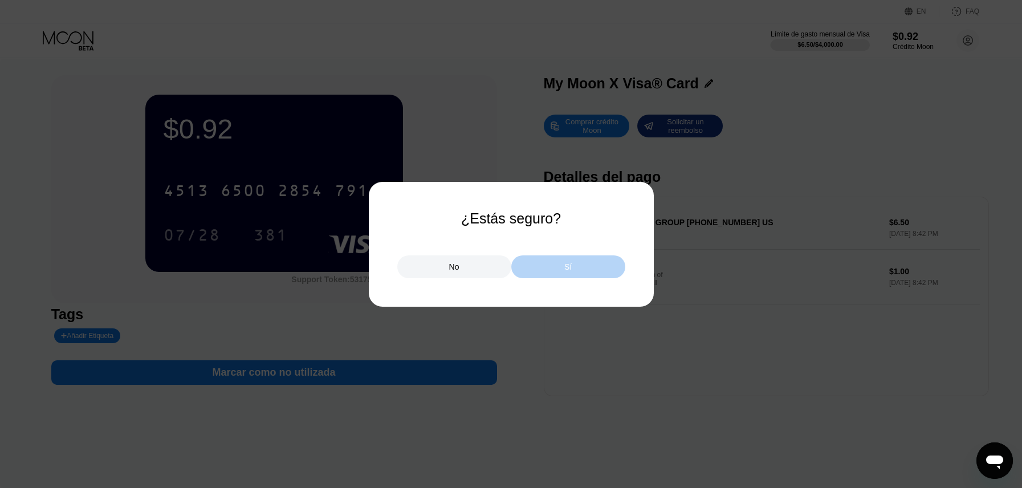
click at [534, 266] on div "Sí" at bounding box center [569, 266] width 114 height 23
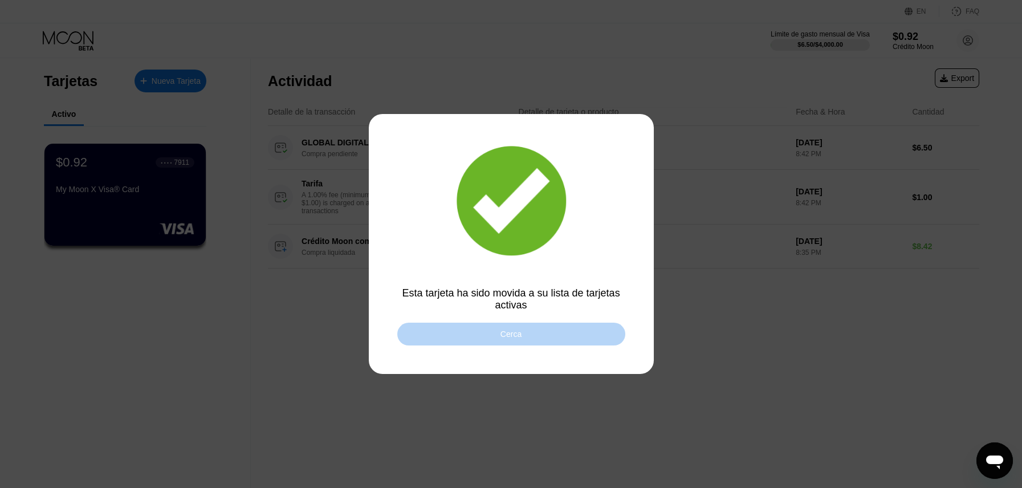
click at [507, 335] on div "Cerca" at bounding box center [511, 334] width 21 height 9
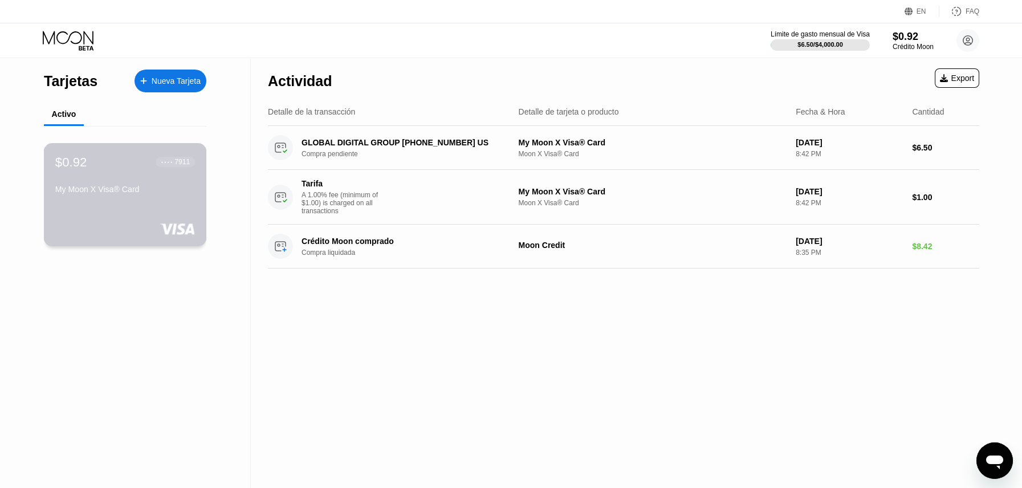
click at [164, 202] on div "$0.92 ● ● ● ● 7911 My Moon X Visa® Card" at bounding box center [125, 194] width 163 height 103
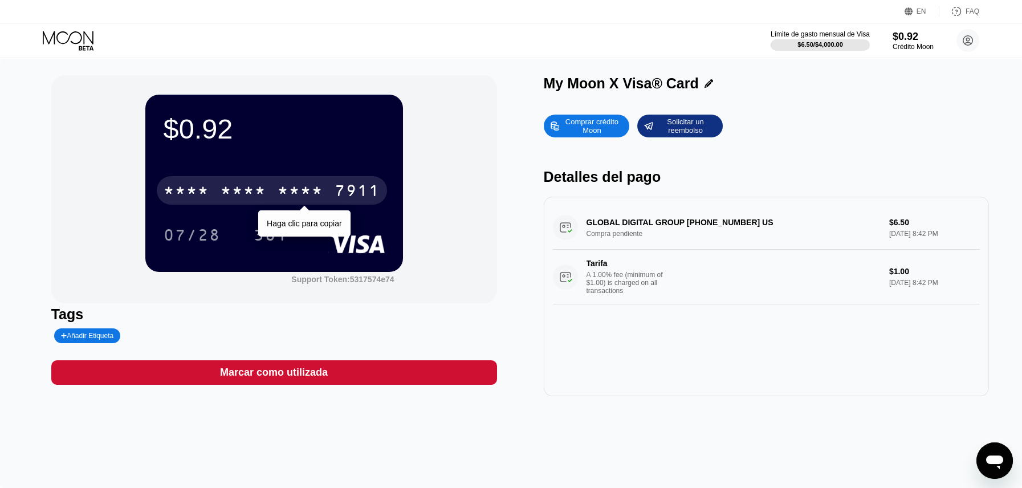
click at [292, 185] on div "* * * *" at bounding box center [301, 192] width 46 height 18
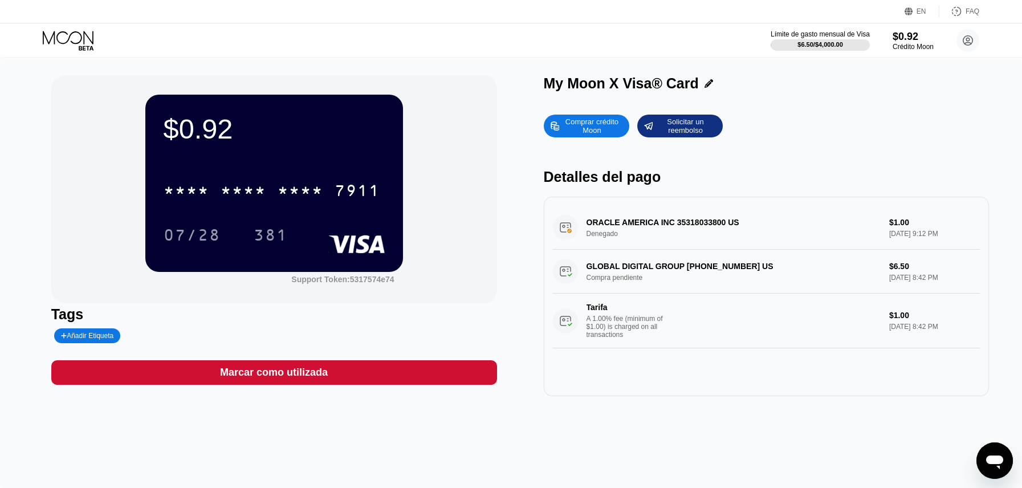
click at [686, 240] on div "ORACLE AMERICA INC 35318033800 US Denegado $1.00 [DATE] 9:12 PM" at bounding box center [767, 228] width 428 height 44
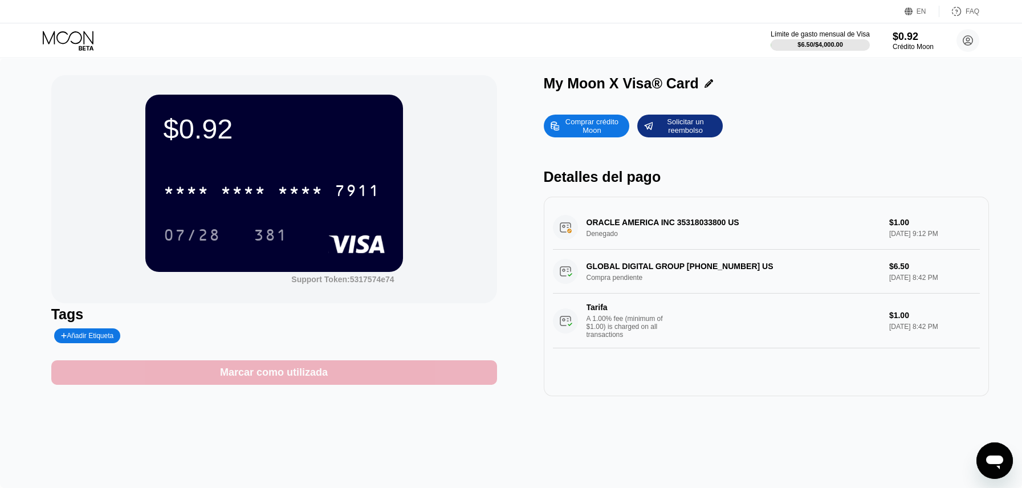
click at [230, 366] on div "Marcar como utilizada" at bounding box center [274, 372] width 108 height 13
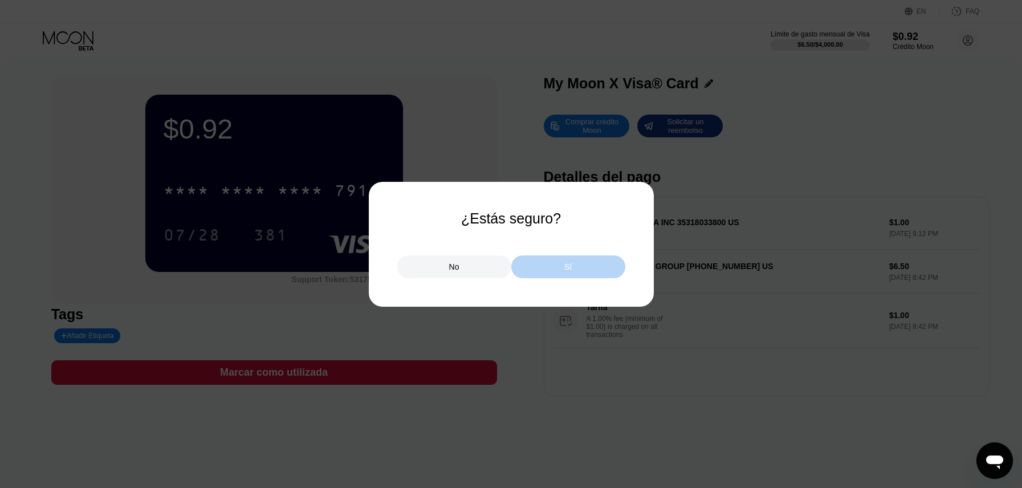
click at [575, 275] on div "Sí" at bounding box center [569, 266] width 114 height 23
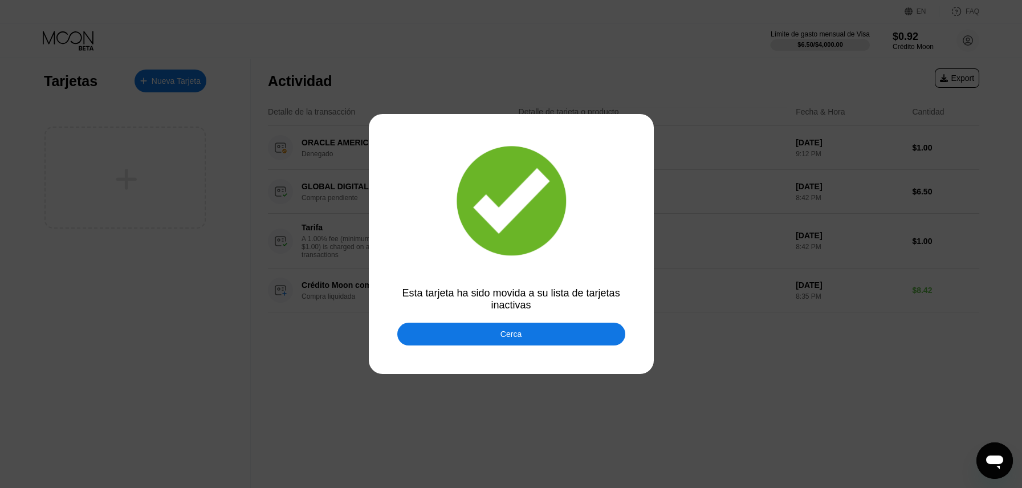
click at [508, 335] on div "Cerca" at bounding box center [511, 334] width 21 height 9
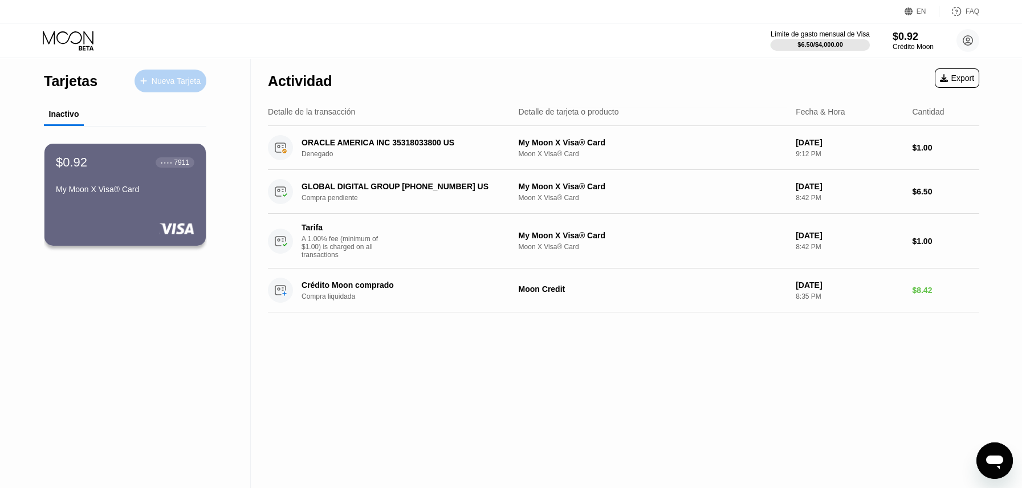
click at [172, 77] on div "Nueva Tarjeta" at bounding box center [176, 81] width 49 height 10
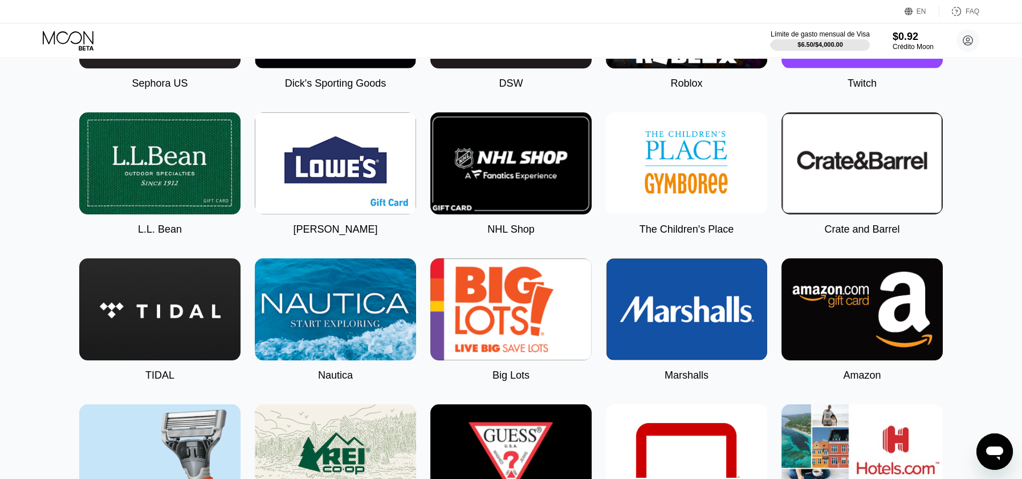
scroll to position [1350, 0]
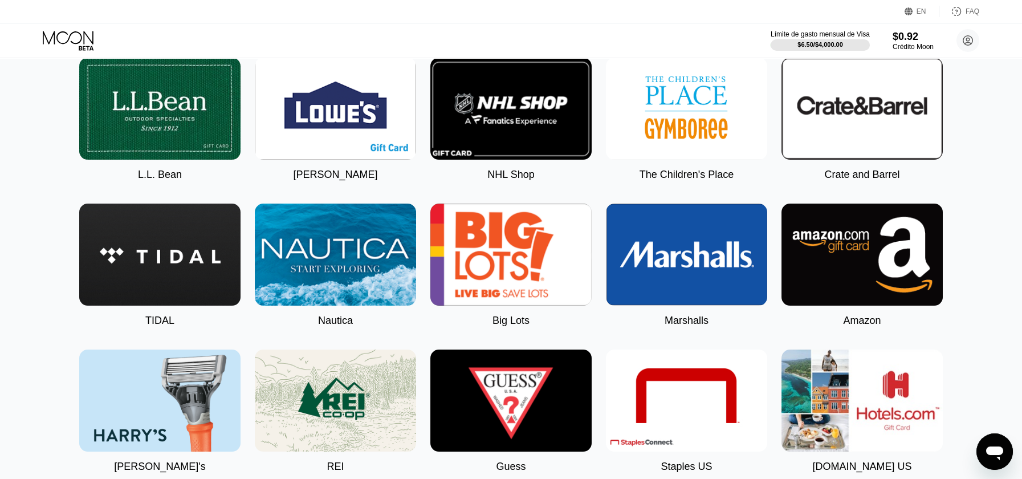
click at [846, 237] on img at bounding box center [862, 255] width 161 height 102
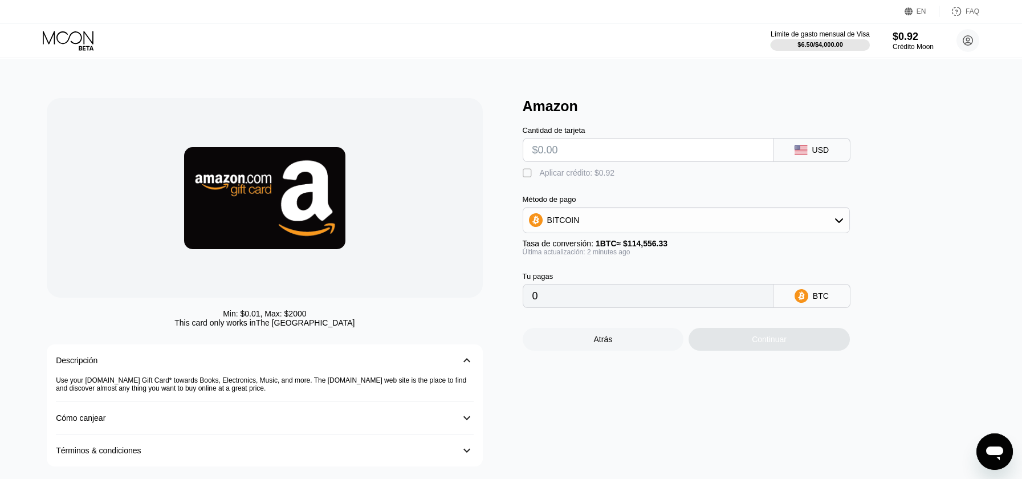
click at [520, 185] on div "Min: $ 0.01 , Max: $ 2000 This card only works in The United States Descripción…" at bounding box center [511, 282] width 929 height 368
click at [568, 224] on div "BITCOIN" at bounding box center [563, 220] width 33 height 9
click at [575, 277] on span "USDT on TRON" at bounding box center [579, 276] width 58 height 9
type input "0.00"
click at [563, 171] on div "Aplicar crédito: $0.92" at bounding box center [577, 172] width 75 height 9
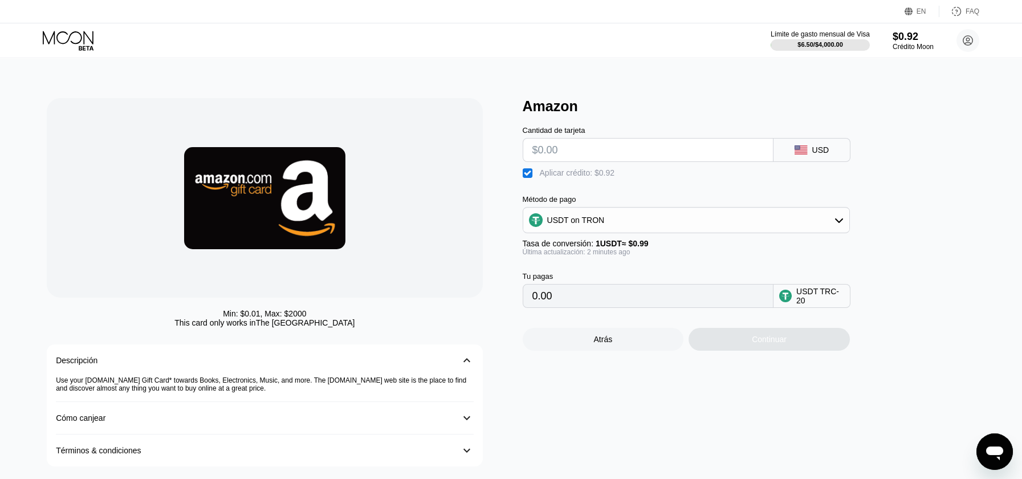
click at [583, 155] on input "text" at bounding box center [649, 150] width 232 height 23
click at [480, 202] on div at bounding box center [265, 198] width 436 height 200
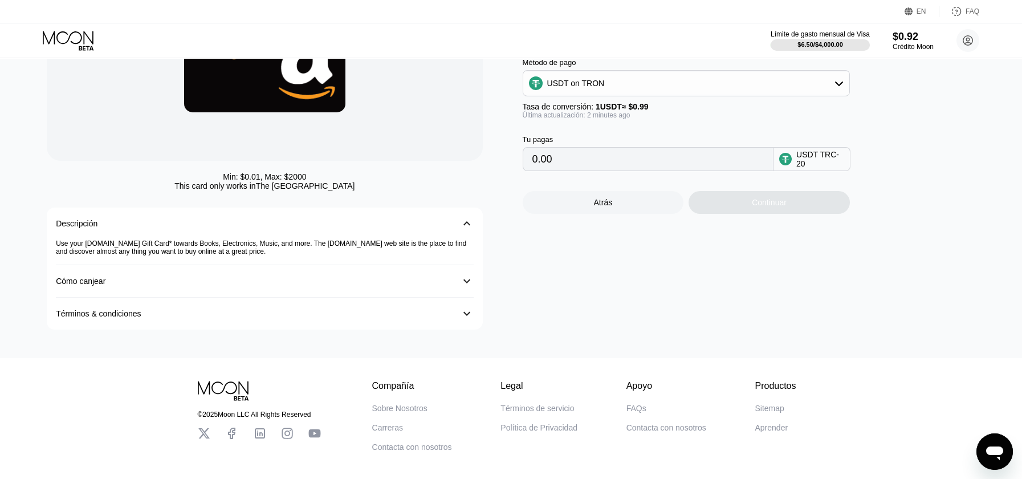
click at [623, 161] on input "0.00" at bounding box center [649, 159] width 232 height 23
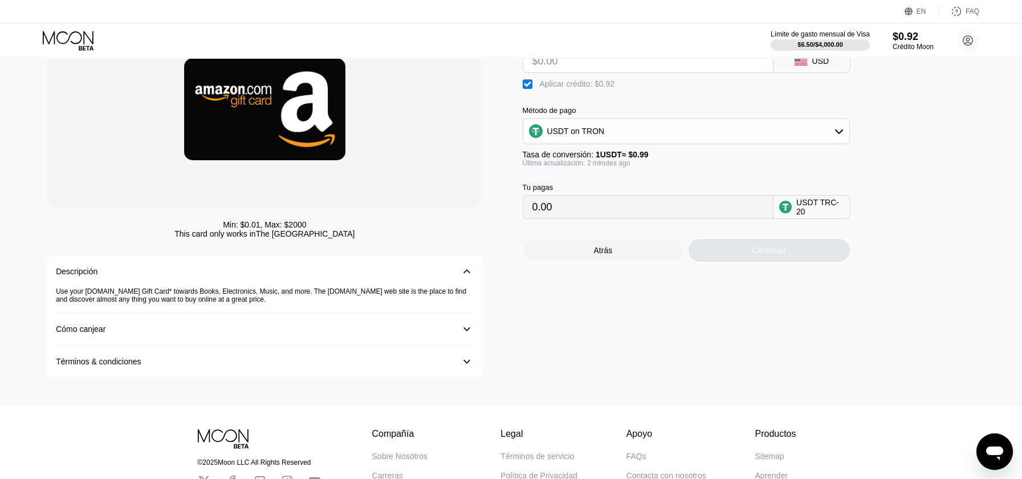
scroll to position [0, 0]
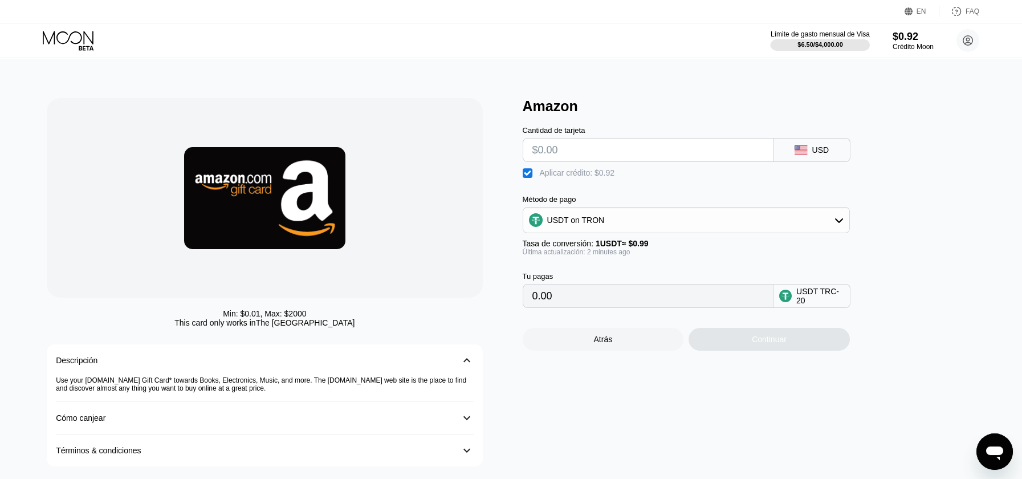
click at [577, 149] on input "text" at bounding box center [649, 150] width 232 height 23
type input "$1"
type input "0.08"
type input "$10"
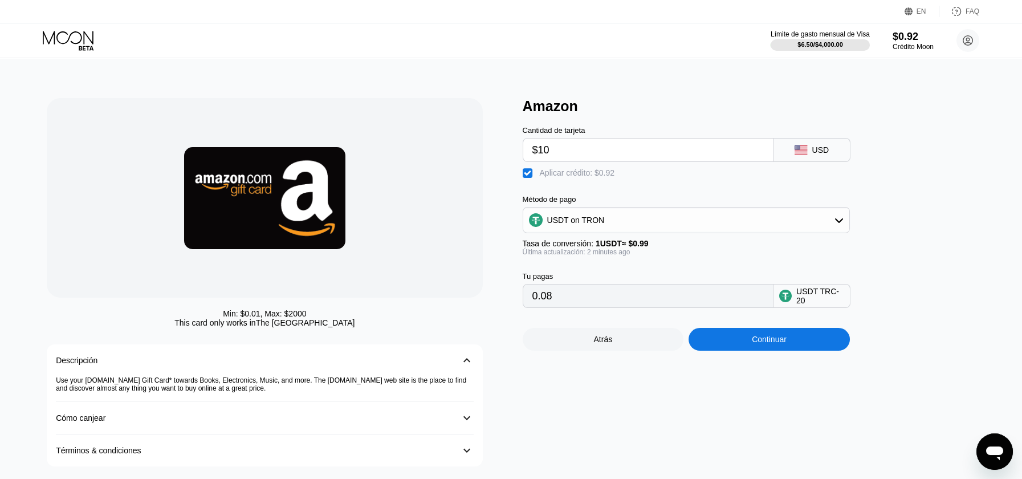
type input "9.17"
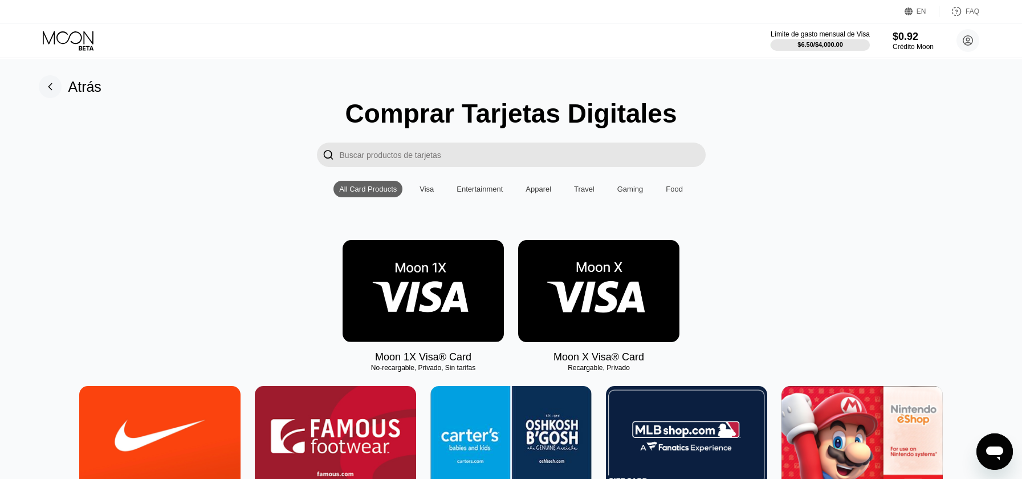
click at [564, 275] on img at bounding box center [598, 291] width 161 height 102
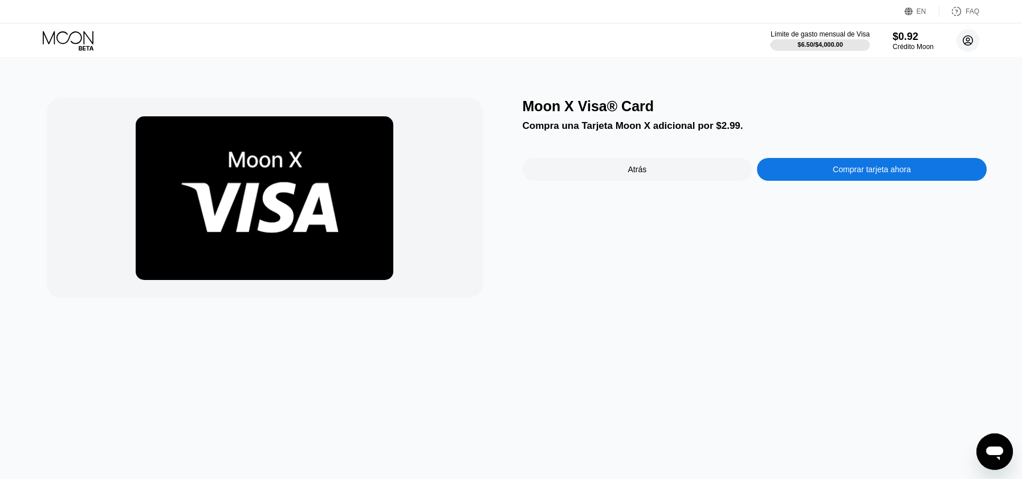
click at [976, 37] on circle at bounding box center [968, 40] width 23 height 23
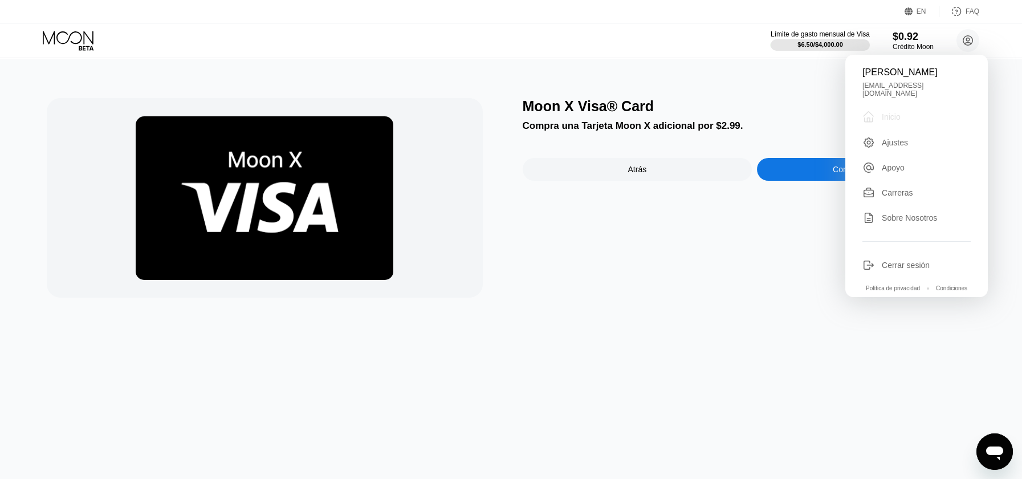
click at [895, 121] on div "Inicio" at bounding box center [891, 116] width 19 height 9
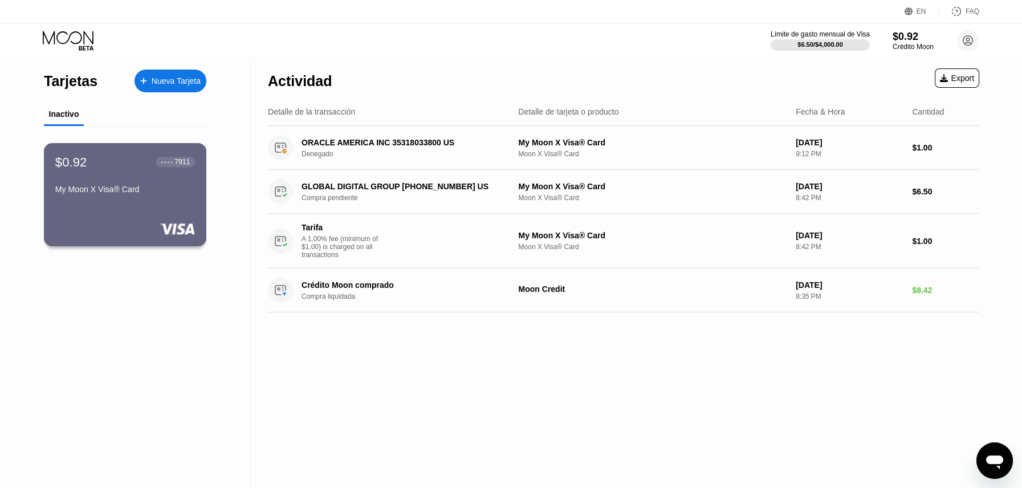
click at [148, 198] on div "$0.92 ● ● ● ● 7911 My Moon X Visa® Card" at bounding box center [125, 194] width 163 height 103
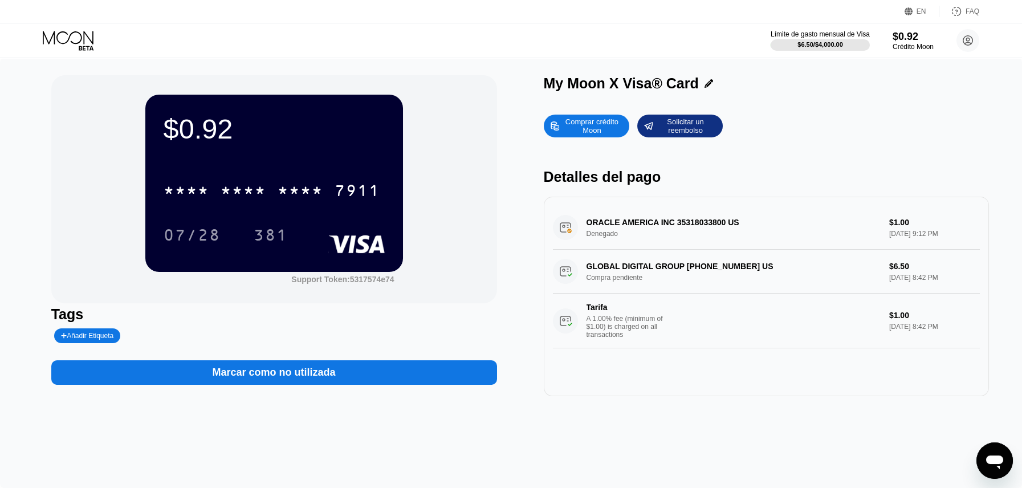
click at [684, 290] on div "GLOBAL DIGITAL GROUP [PHONE_NUMBER] US Compra pendiente $6.50 [DATE] 8:42 PM Ta…" at bounding box center [767, 299] width 428 height 99
click at [701, 269] on div "GLOBAL DIGITAL GROUP [PHONE_NUMBER] US Compra pendiente $6.50 [DATE] 8:42 PM Ta…" at bounding box center [767, 299] width 428 height 99
click at [710, 133] on div "Solicitar un reembolso" at bounding box center [685, 126] width 63 height 18
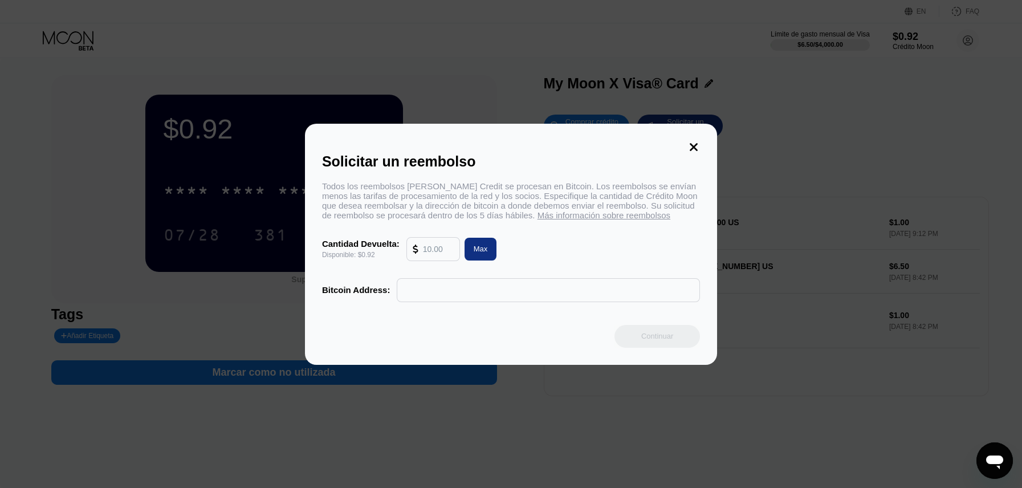
click at [429, 250] on input "text" at bounding box center [438, 249] width 31 height 23
click at [750, 228] on div "Solicitar un reembolso Todos los reembolsos [PERSON_NAME] Credit se procesan en…" at bounding box center [511, 244] width 1022 height 241
click at [688, 144] on icon at bounding box center [694, 147] width 13 height 13
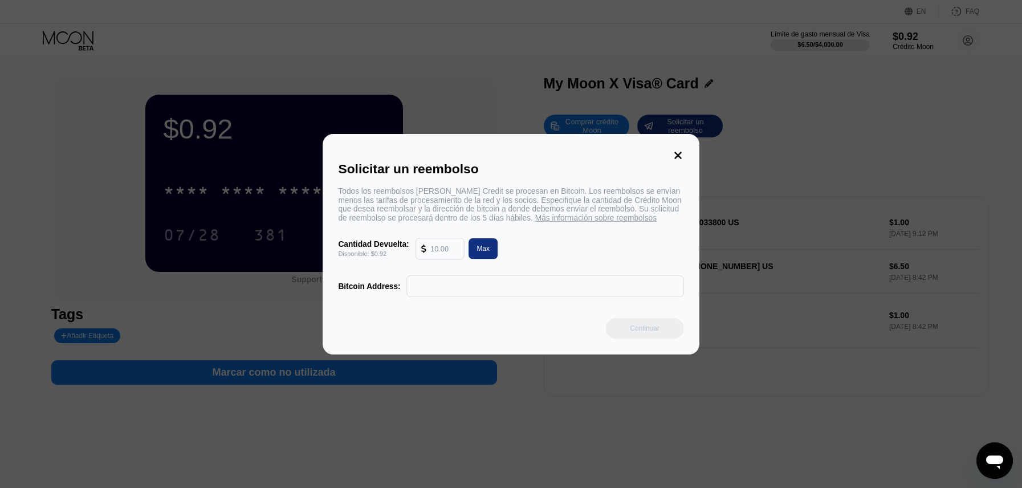
click at [690, 151] on div at bounding box center [515, 244] width 1031 height 488
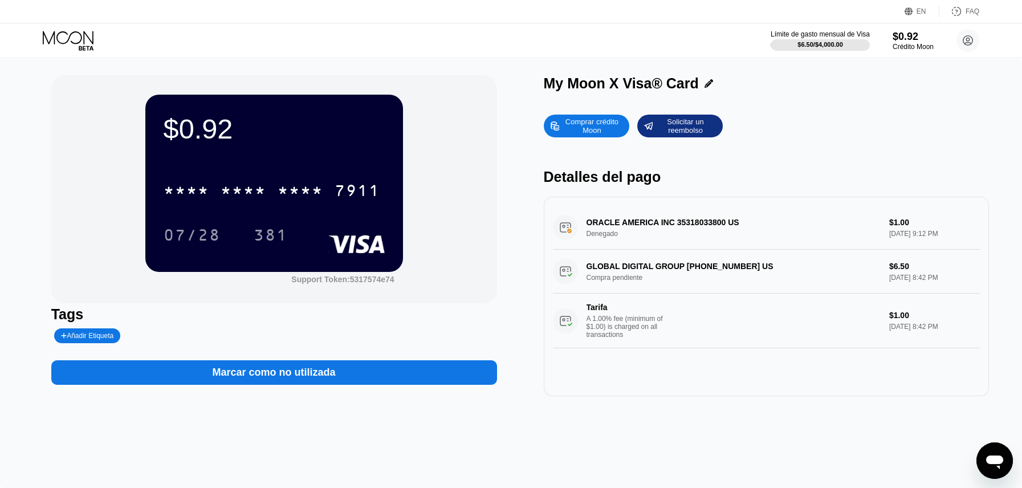
click at [763, 212] on div "ORACLE AMERICA INC 35318033800 US Denegado $1.00 [DATE] 9:12 PM" at bounding box center [767, 228] width 428 height 44
click at [665, 235] on div "ORACLE AMERICA INC 35318033800 US Denegado $1.00 [DATE] 9:12 PM" at bounding box center [767, 228] width 428 height 44
click at [669, 217] on div "ORACLE AMERICA INC 35318033800 US Denegado $1.00 [DATE] 9:12 PM" at bounding box center [767, 228] width 428 height 44
click at [931, 278] on div "GLOBAL DIGITAL GROUP [PHONE_NUMBER] US Compra pendiente $6.50 [DATE] 8:42 PM Ta…" at bounding box center [767, 299] width 428 height 99
drag, startPoint x: 879, startPoint y: 269, endPoint x: 851, endPoint y: 269, distance: 28.5
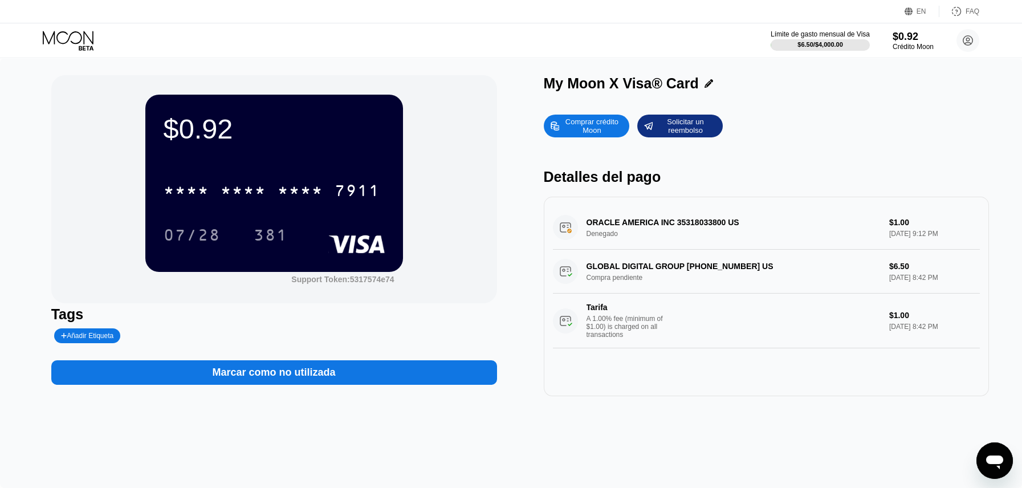
click at [851, 269] on div "GLOBAL DIGITAL GROUP [PHONE_NUMBER] US Compra pendiente $6.50 [DATE] 8:42 PM Ta…" at bounding box center [767, 299] width 428 height 99
click at [859, 274] on div "GLOBAL DIGITAL GROUP [PHONE_NUMBER] US Compra pendiente $6.50 [DATE] 8:42 PM Ta…" at bounding box center [767, 299] width 428 height 99
click at [603, 301] on div "Tarifa A 1.00% fee (minimum of $1.00) is charged on all transactions $1.00 [DAT…" at bounding box center [767, 321] width 428 height 55
click at [846, 265] on div "GLOBAL DIGITAL GROUP [PHONE_NUMBER] US Compra pendiente $6.50 [DATE] 8:42 PM Ta…" at bounding box center [767, 299] width 428 height 99
click at [825, 267] on div "GLOBAL DIGITAL GROUP [PHONE_NUMBER] US Compra pendiente $6.50 [DATE] 8:42 PM Ta…" at bounding box center [767, 299] width 428 height 99
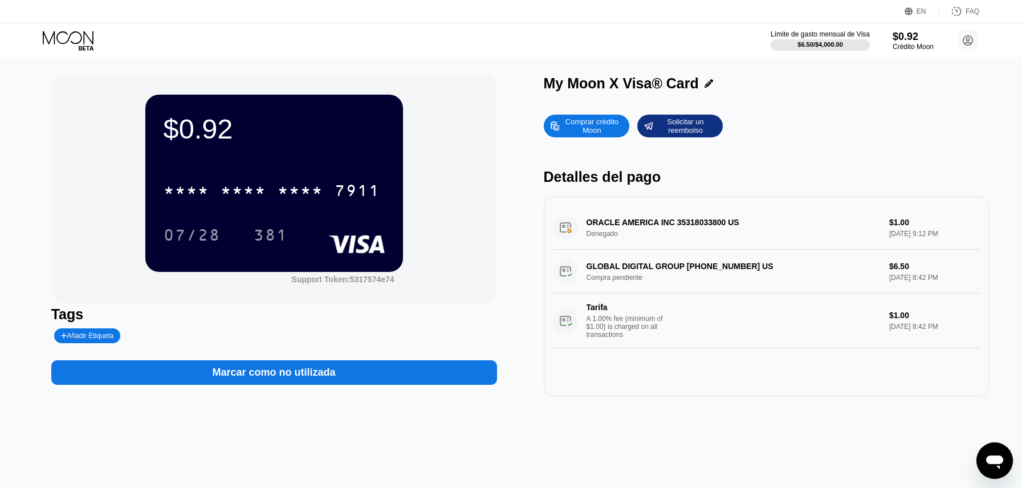
click at [673, 120] on div "Solicitar un reembolso" at bounding box center [685, 126] width 63 height 18
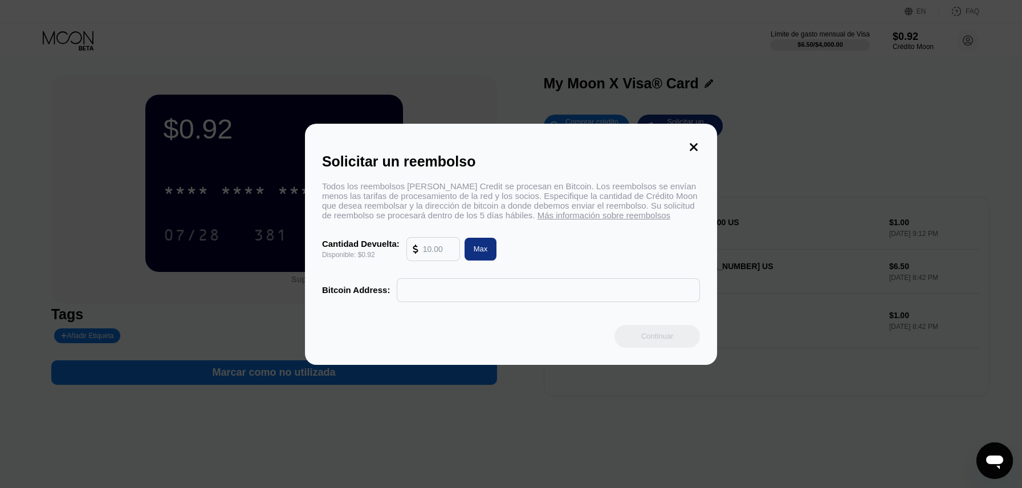
click at [444, 250] on input "text" at bounding box center [438, 249] width 31 height 23
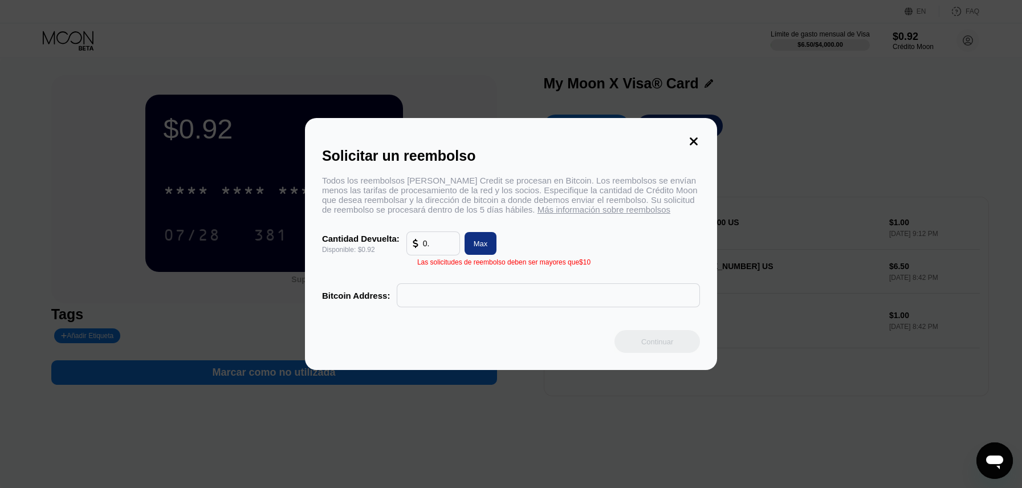
type input "0"
type input "0.92"
click at [702, 134] on div "Solicitar un reembolso Todos los reembolsos [PERSON_NAME] Credit se procesan en…" at bounding box center [511, 244] width 412 height 252
click at [697, 140] on icon at bounding box center [694, 141] width 13 height 13
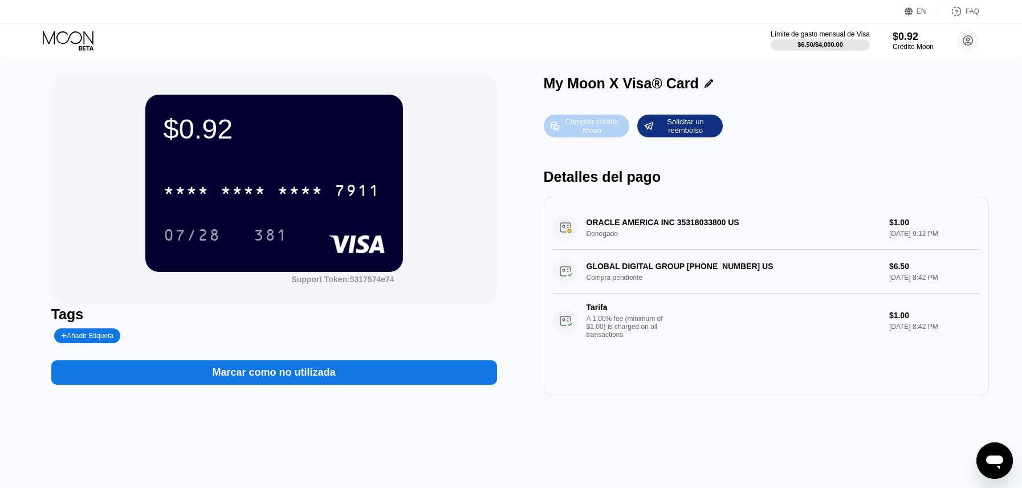
click at [591, 135] on div "Comprar crédito Moon" at bounding box center [587, 126] width 86 height 23
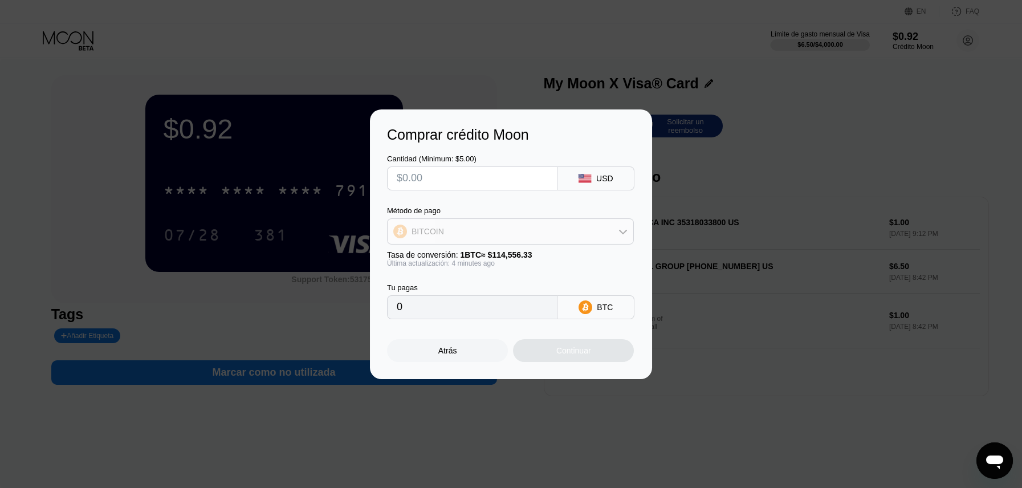
click at [485, 236] on div "BITCOIN" at bounding box center [511, 231] width 246 height 23
click at [453, 288] on span "USDT on TRON" at bounding box center [444, 287] width 58 height 9
type input "0.00"
click at [473, 178] on input "text" at bounding box center [472, 178] width 151 height 23
type input "$1"
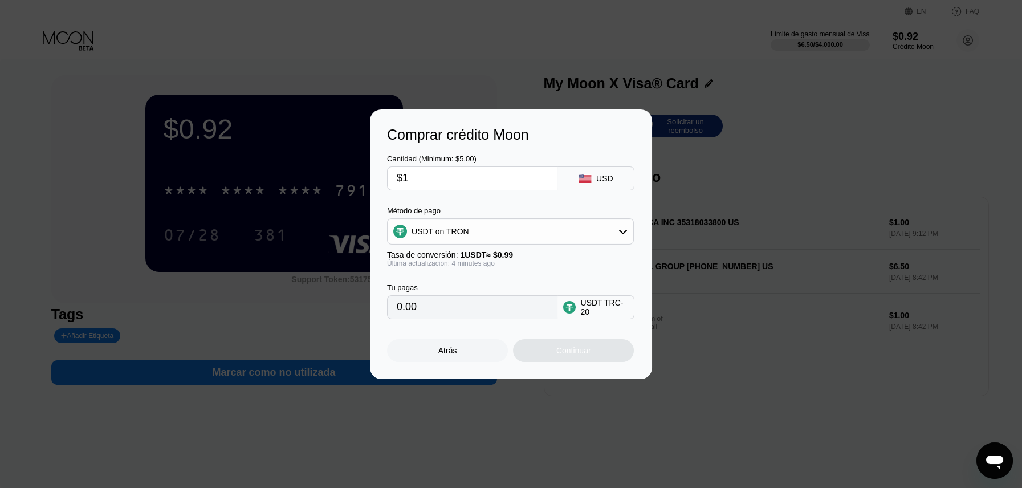
type input "1.01"
type input "$10"
type input "10.10"
type input "$10"
click at [443, 346] on div "Atrás" at bounding box center [448, 350] width 19 height 9
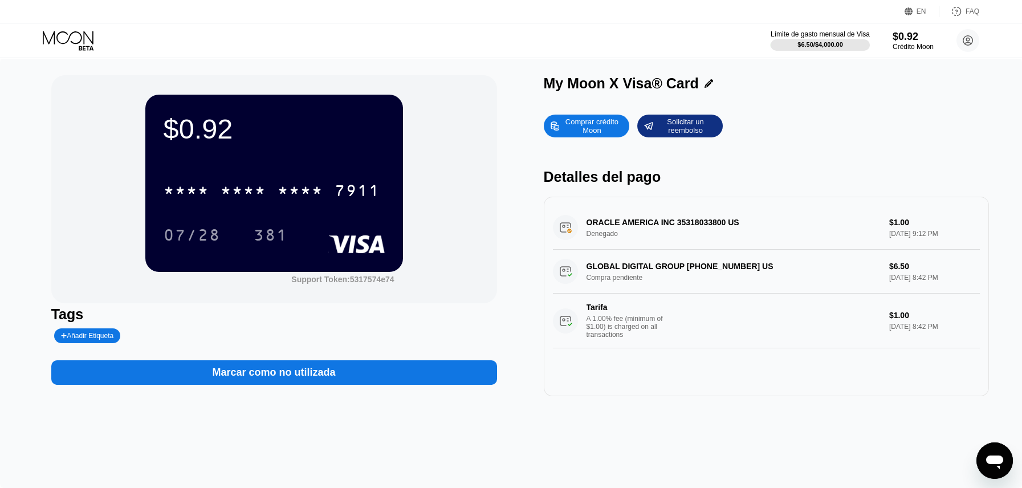
click at [614, 322] on div "A 1.00% fee (minimum of $1.00) is charged on all transactions" at bounding box center [630, 327] width 86 height 24
click at [648, 332] on div "A 1.00% fee (minimum of $1.00) is charged on all transactions" at bounding box center [630, 327] width 86 height 24
click at [647, 334] on div "A 1.00% fee (minimum of $1.00) is charged on all transactions" at bounding box center [630, 327] width 86 height 24
click at [653, 232] on div "ORACLE AMERICA INC 35318033800 US Denegado $1.00 [DATE] 9:12 PM" at bounding box center [767, 228] width 428 height 44
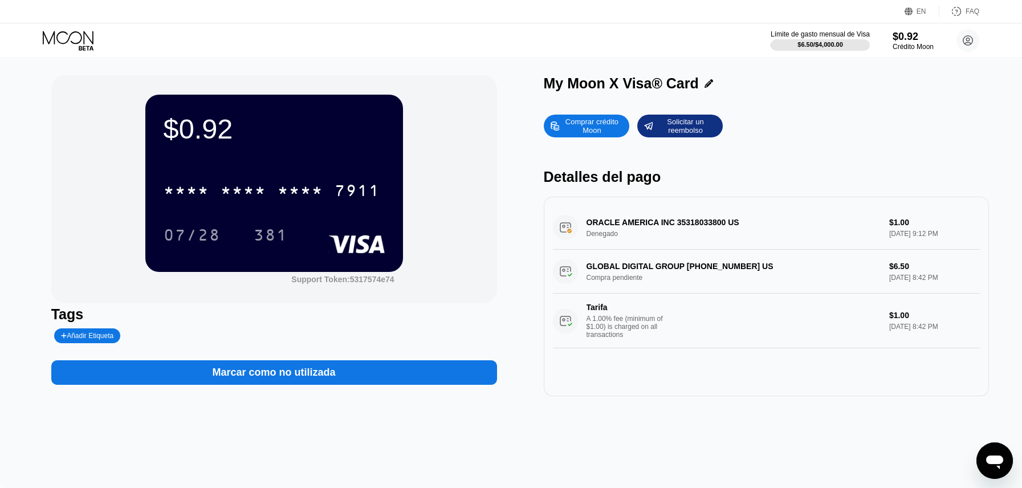
click at [612, 214] on div "ORACLE AMERICA INC 35318033800 US Denegado $1.00 [DATE] 9:12 PM" at bounding box center [767, 228] width 428 height 44
click at [608, 224] on div "ORACLE AMERICA INC 35318033800 US Denegado $1.00 [DATE] 9:12 PM" at bounding box center [767, 228] width 428 height 44
click at [901, 43] on div "Crédito Moon" at bounding box center [913, 47] width 42 height 8
